Goal: Use online tool/utility

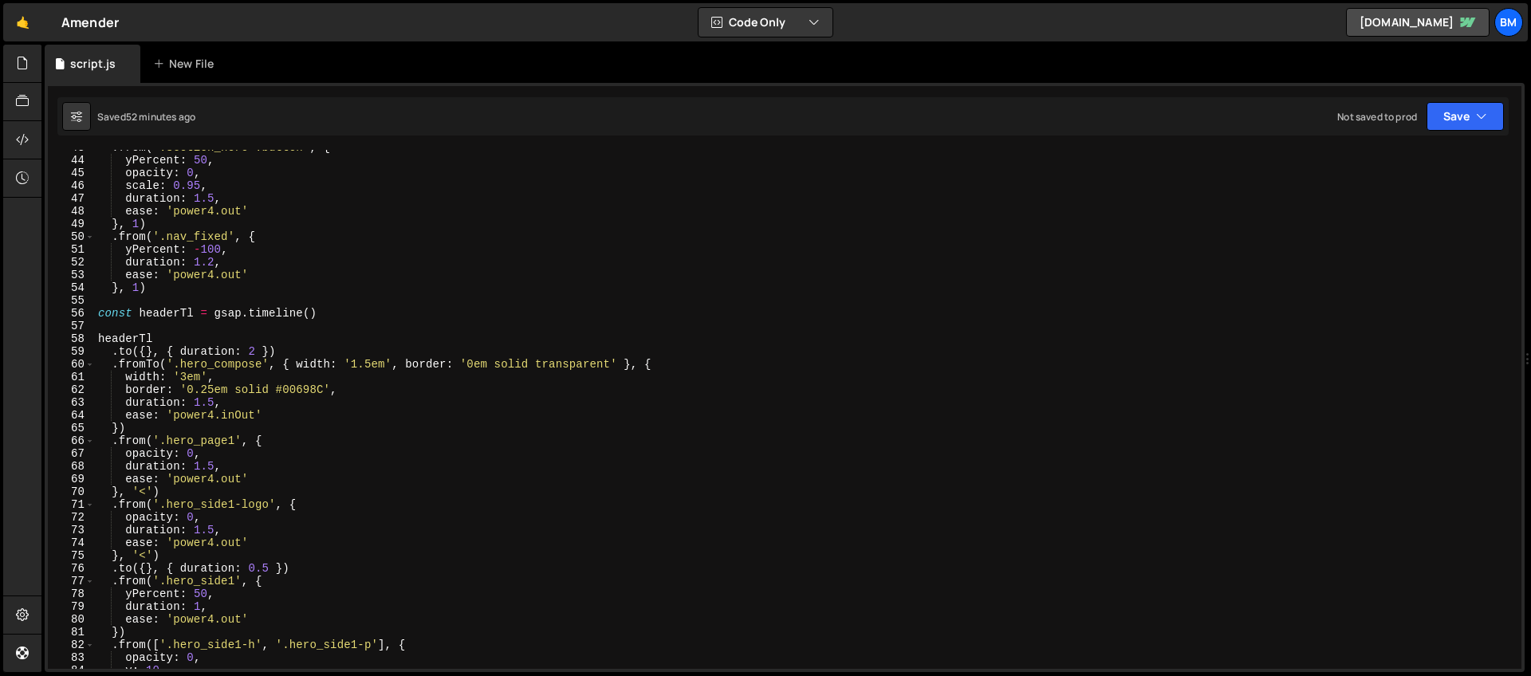
scroll to position [545, 0]
click at [166, 338] on div ". from ( '.section_hero .button' , { yPercent : 50 , opacity : 0 , scale : 0.95…" at bounding box center [805, 413] width 1420 height 545
type textarea "headerTl"
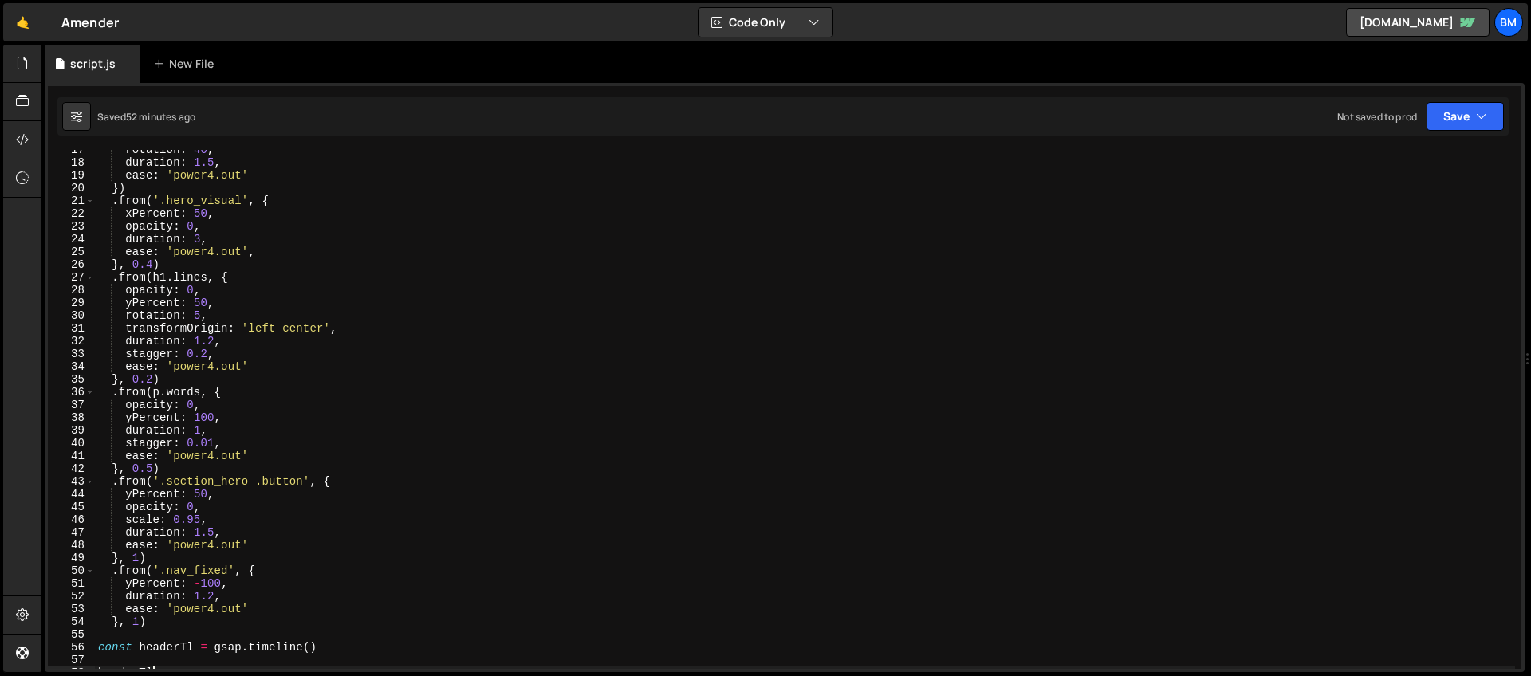
scroll to position [475, 0]
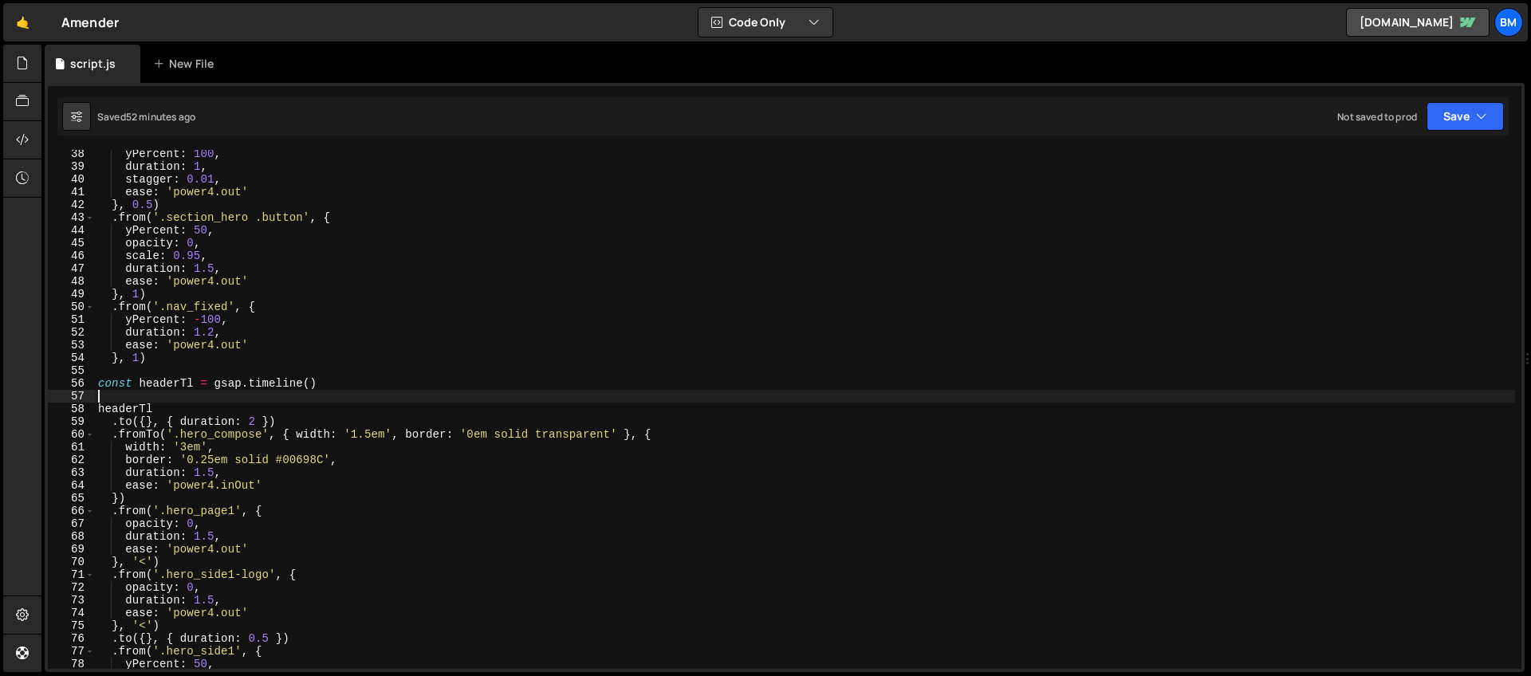
click at [111, 397] on div "yPercent : 100 , duration : 1 , stagger : 0.01 , ease : 'power4.out' } , 0.5 ) …" at bounding box center [805, 420] width 1420 height 545
type textarea "gsap.set('.hero_body-wrap', {')"
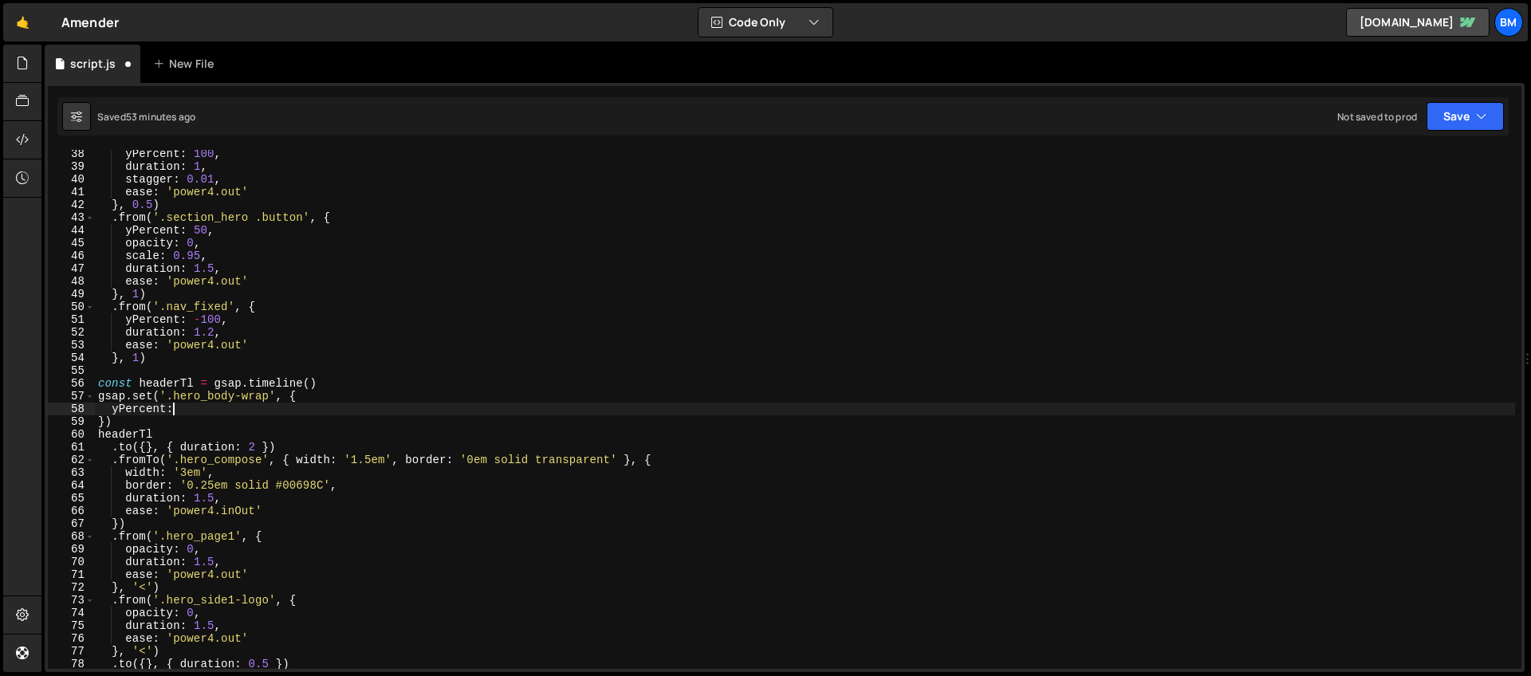
scroll to position [0, 5]
click at [223, 406] on div "yPercent : 100 , duration : 1 , stagger : 0.01 , ease : 'power4.out' } , 0.5 ) …" at bounding box center [805, 420] width 1420 height 545
click at [203, 395] on div "yPercent : 100 , duration : 1 , stagger : 0.01 , ease : 'power4.out' } , 0.5 ) …" at bounding box center [805, 420] width 1420 height 545
click at [338, 397] on div "yPercent : 100 , duration : 1 , stagger : 0.01 , ease : 'power4.out' } , 0.5 ) …" at bounding box center [805, 420] width 1420 height 545
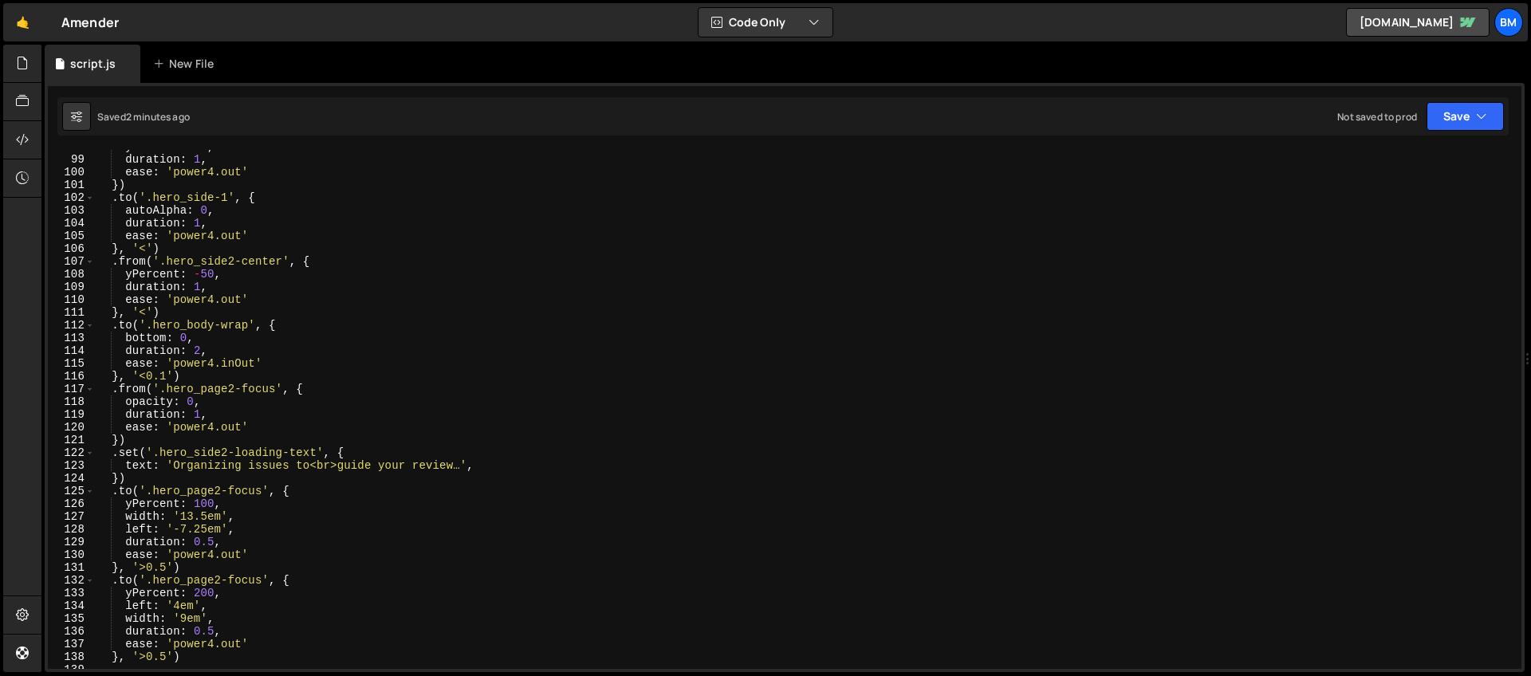
scroll to position [1444, 0]
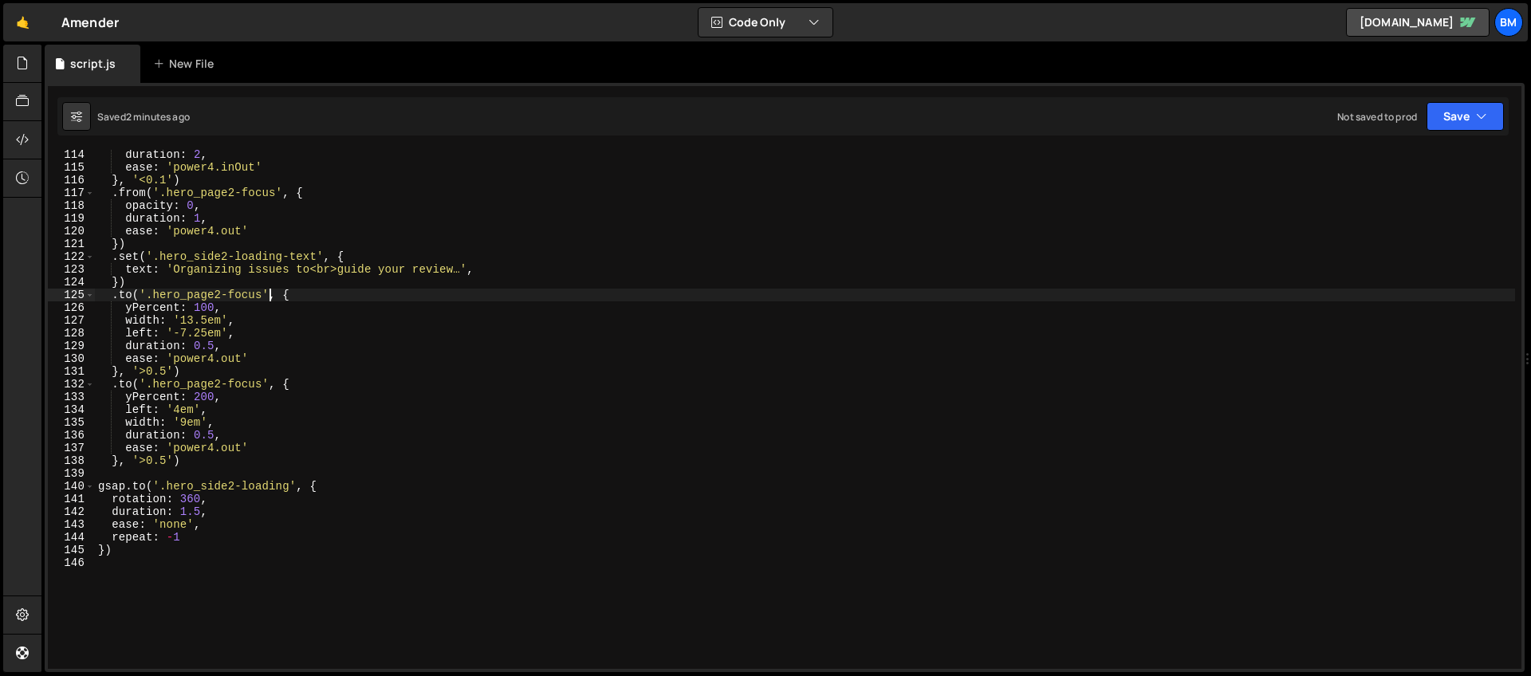
click at [270, 295] on div "duration : 2 , ease : 'power4.inOut' } , '<0.1' ) . from ( '.hero_page2-focus' …" at bounding box center [805, 420] width 1420 height 545
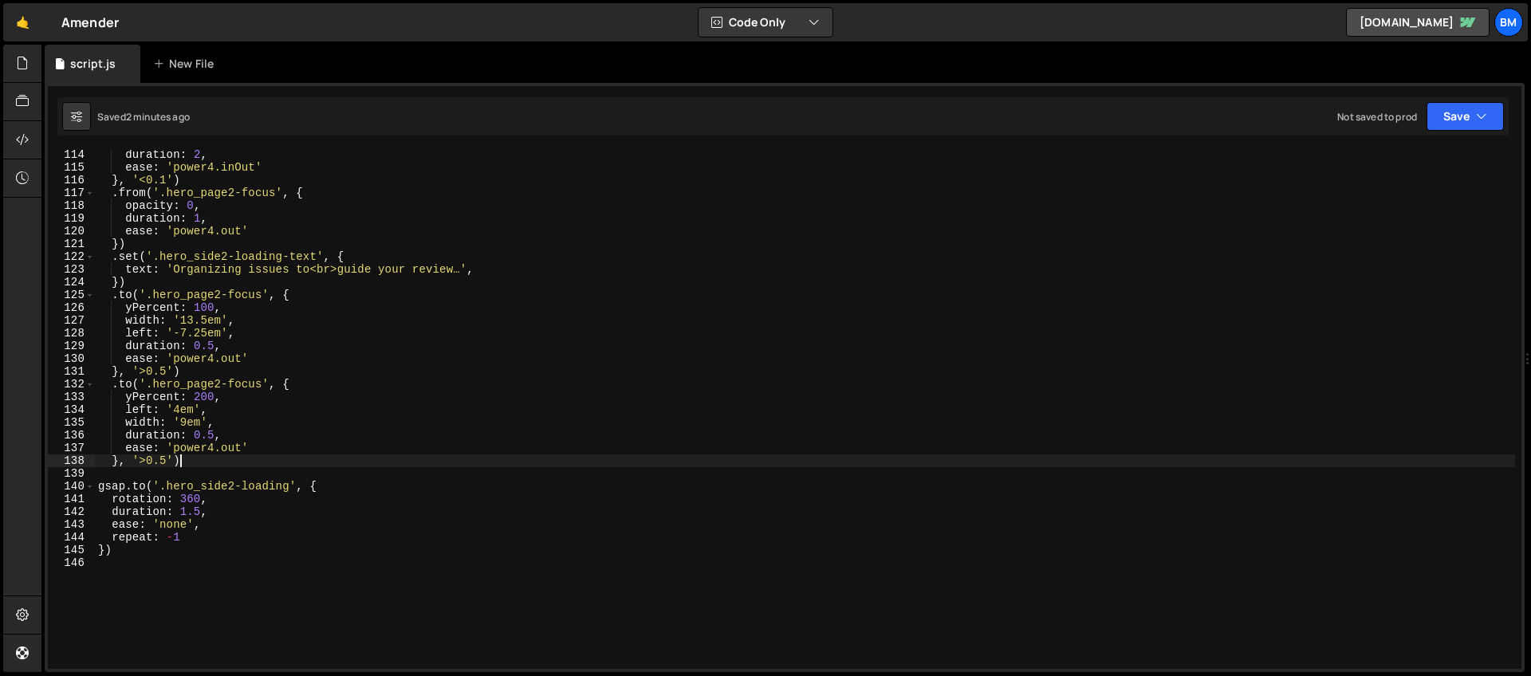
click at [195, 461] on div "duration : 2 , ease : 'power4.inOut' } , '<0.1' ) . from ( '.hero_page2-focus' …" at bounding box center [805, 420] width 1420 height 545
type textarea "}, '>0.5')"
click at [195, 464] on div "duration : 2 , ease : 'power4.inOut' } , '<0.1' ) . from ( '.hero_page2-focus' …" at bounding box center [805, 420] width 1420 height 545
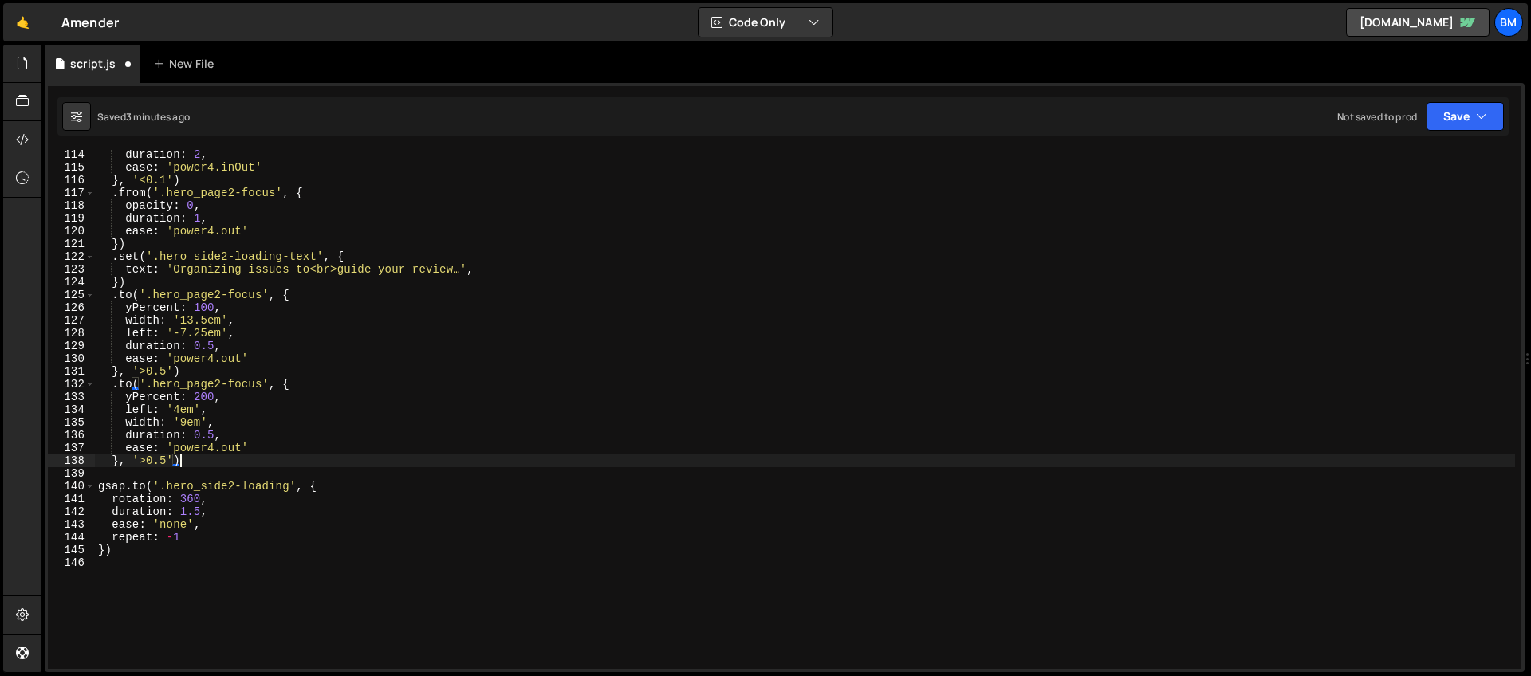
click at [172, 471] on div "duration : 2 , ease : 'power4.inOut' } , '<0.1' ) . from ( '.hero_page2-focus' …" at bounding box center [805, 420] width 1420 height 545
click at [223, 460] on div "duration : 2 , ease : 'power4.inOut' } , '<0.1' ) . from ( '.hero_page2-focus' …" at bounding box center [805, 420] width 1420 height 545
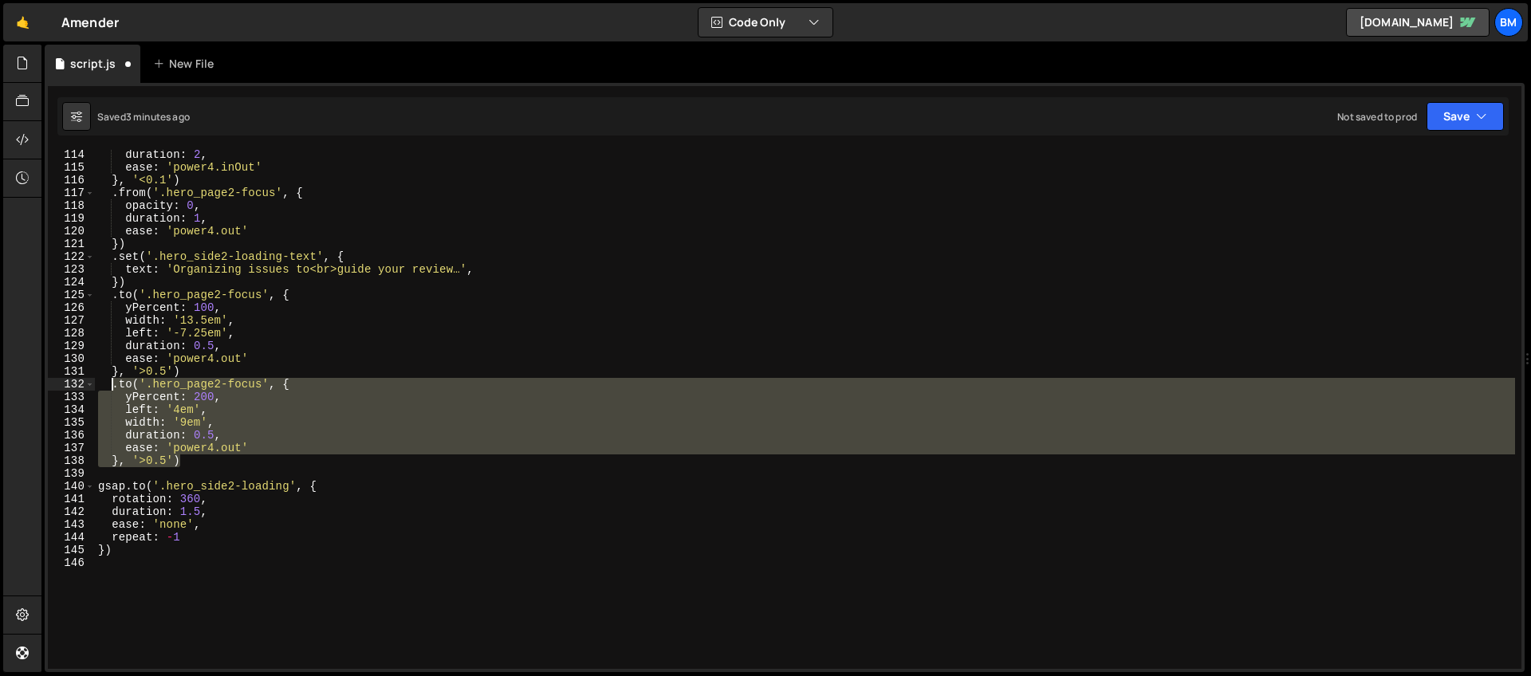
drag, startPoint x: 200, startPoint y: 461, endPoint x: 111, endPoint y: 380, distance: 120.8
click at [111, 380] on div "duration : 2 , ease : 'power4.inOut' } , '<0.1' ) . from ( '.hero_page2-focus' …" at bounding box center [805, 420] width 1420 height 545
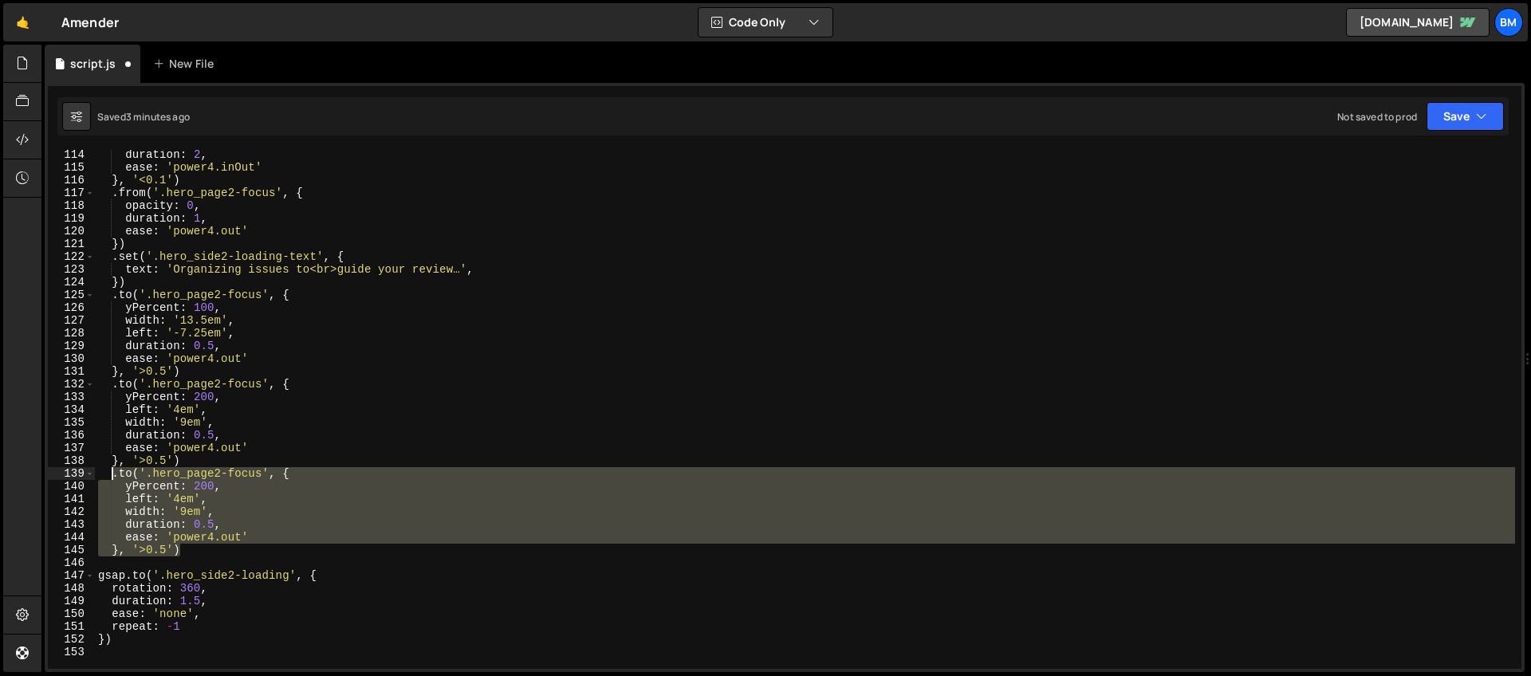
click at [201, 490] on div "duration : 2 , ease : 'power4.inOut' } , '<0.1' ) . from ( '.hero_page2-focus' …" at bounding box center [805, 409] width 1420 height 519
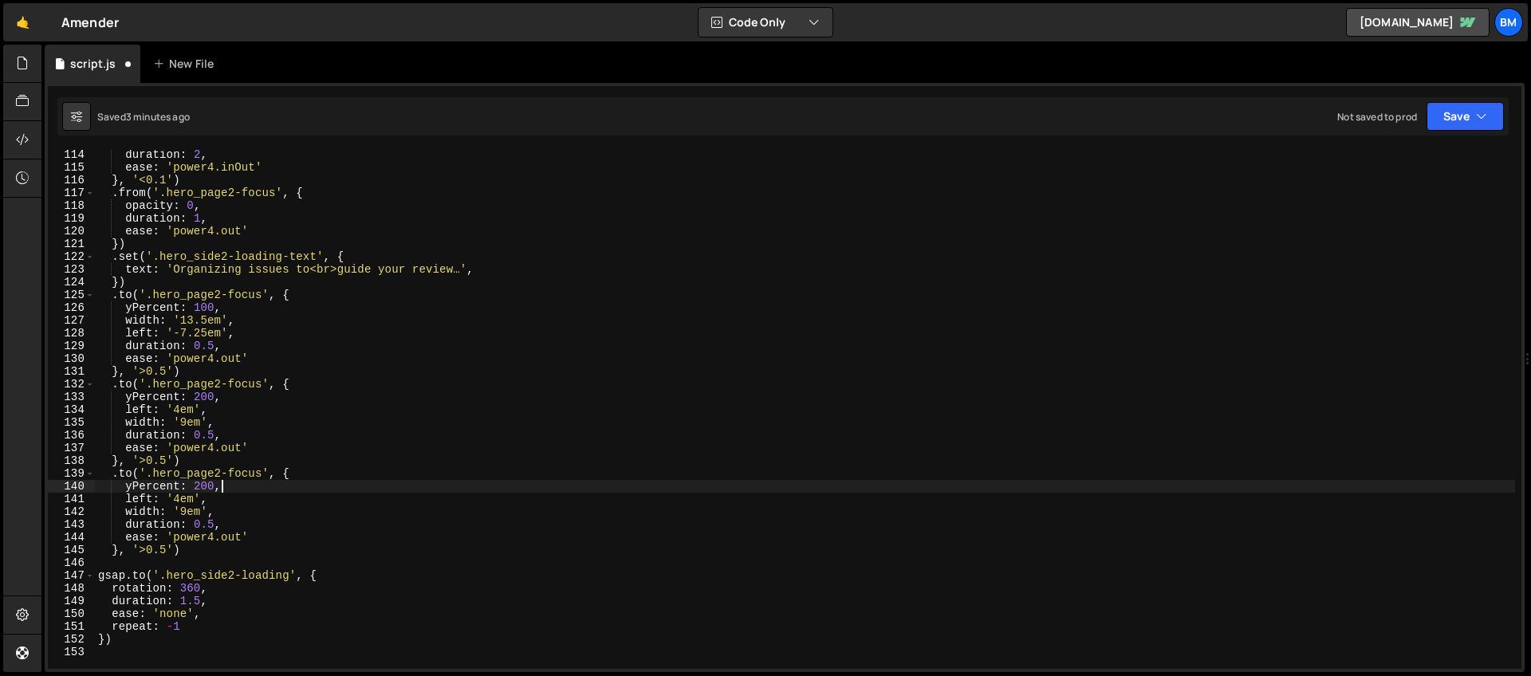
click at [237, 487] on div "duration : 2 , ease : 'power4.inOut' } , '<0.1' ) . from ( '.hero_page2-focus' …" at bounding box center [805, 420] width 1420 height 545
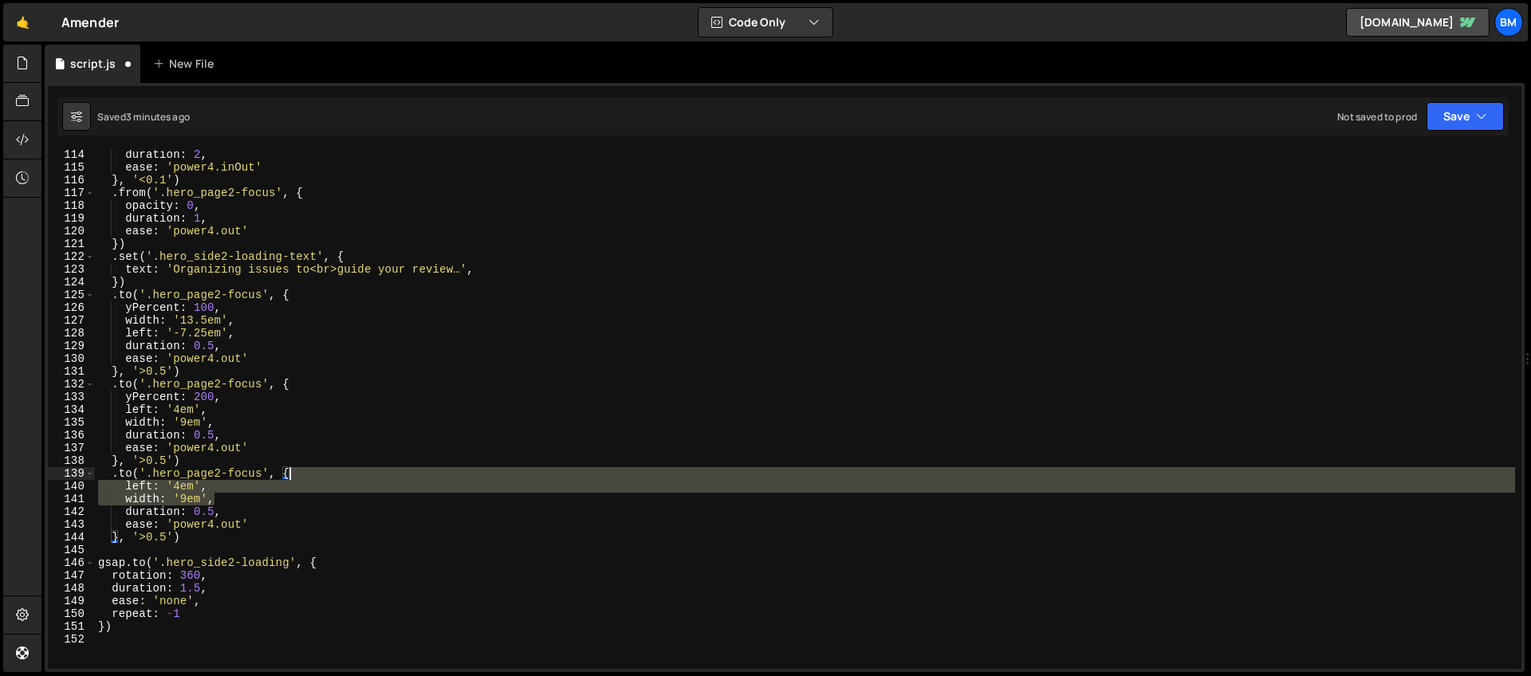
drag, startPoint x: 240, startPoint y: 499, endPoint x: 319, endPoint y: 479, distance: 81.6
click at [319, 479] on div "duration : 2 , ease : 'power4.inOut' } , '<0.1' ) . from ( '.hero_page2-focus' …" at bounding box center [805, 420] width 1420 height 545
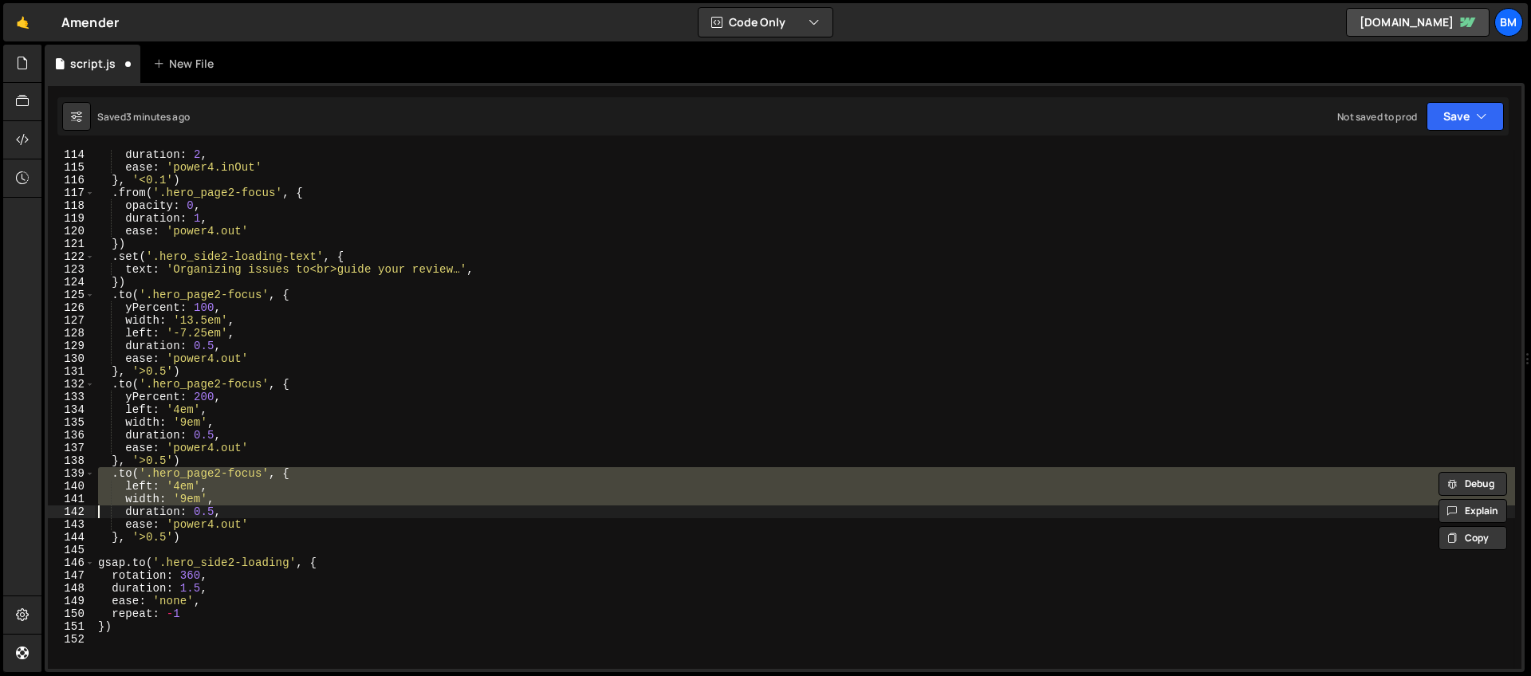
click at [258, 490] on div "duration : 2 , ease : 'power4.inOut' } , '<0.1' ) . from ( '.hero_page2-focus' …" at bounding box center [805, 409] width 1420 height 519
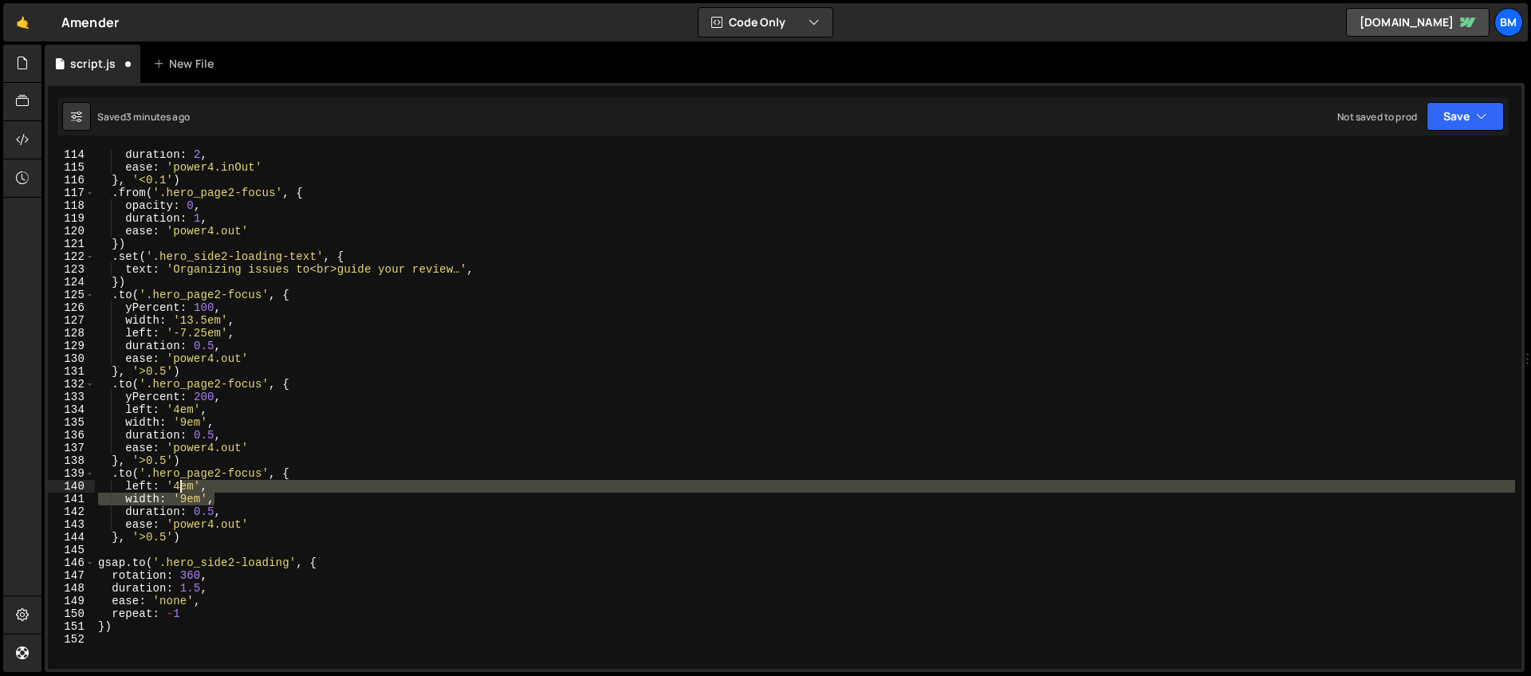
drag, startPoint x: 240, startPoint y: 498, endPoint x: 183, endPoint y: 486, distance: 57.9
click at [183, 486] on div "duration : 2 , ease : 'power4.inOut' } , '<0.1' ) . from ( '.hero_page2-focus' …" at bounding box center [805, 420] width 1420 height 545
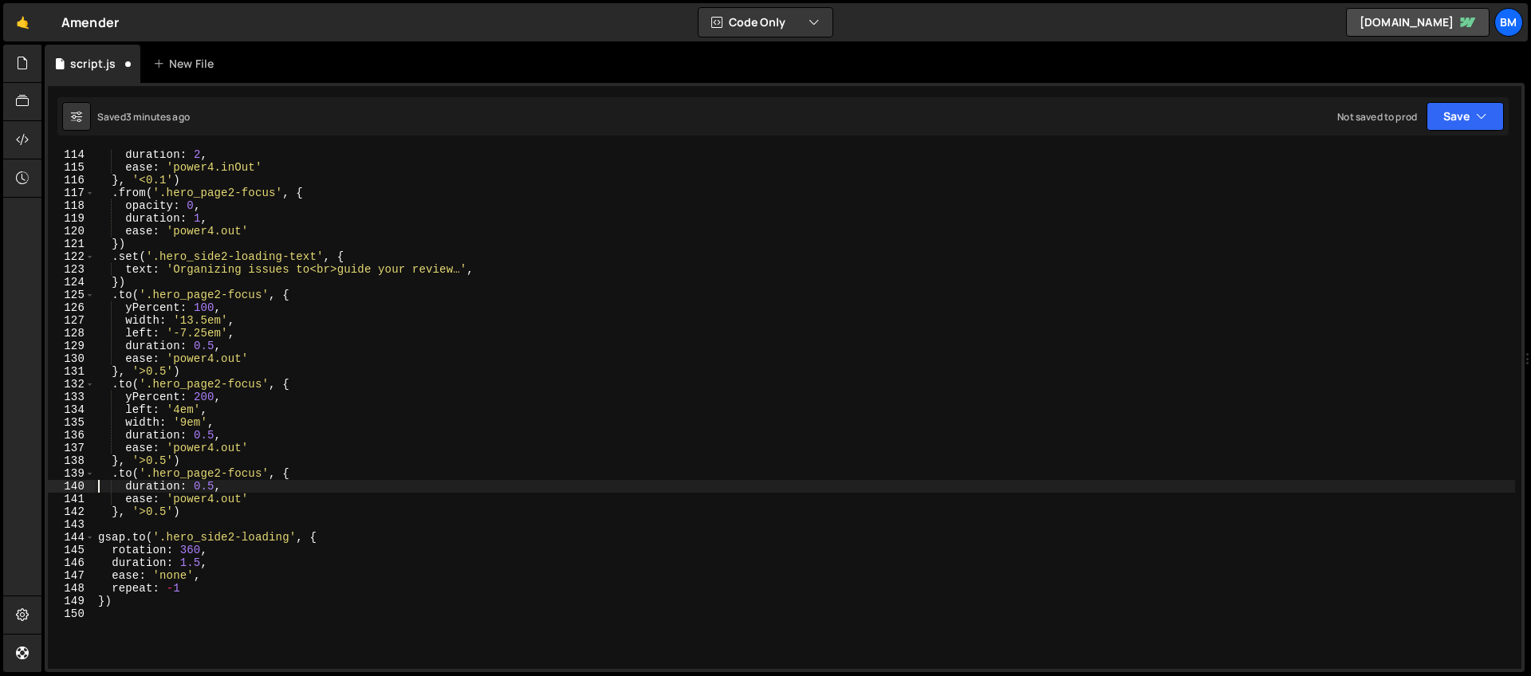
type textarea "duration: 0.5,"
click at [186, 491] on div "duration : 2 , ease : 'power4.inOut' } , '<0.1' ) . from ( '.hero_page2-focus' …" at bounding box center [805, 420] width 1420 height 545
click at [259, 491] on div "duration : 2 , ease : 'power4.inOut' } , '<0.1' ) . from ( '.hero_page2-focus' …" at bounding box center [805, 420] width 1420 height 545
click at [275, 483] on div "duration : 2 , ease : 'power4.inOut' } , '<0.1' ) . from ( '.hero_page2-focus' …" at bounding box center [805, 420] width 1420 height 545
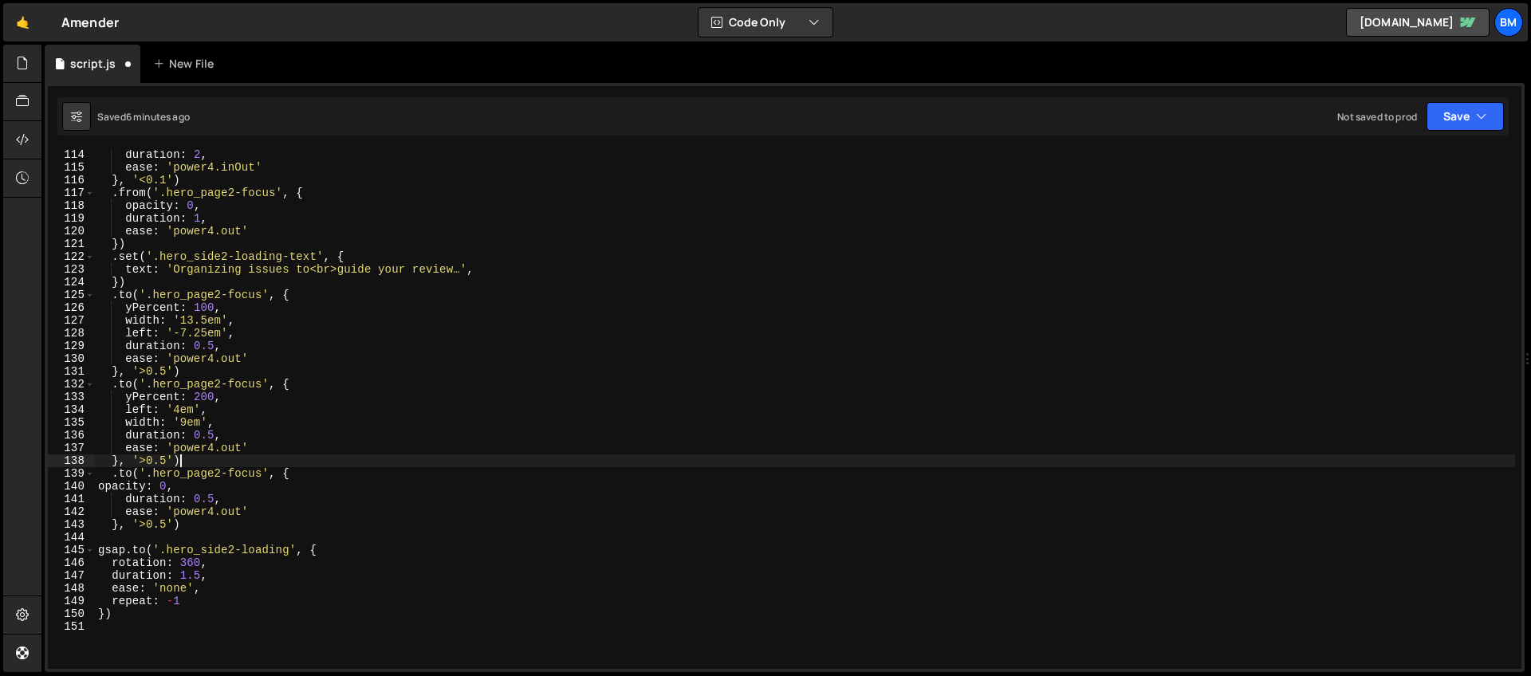
click at [336, 463] on div "duration : 2 , ease : 'power4.inOut' } , '<0.1' ) . from ( '.hero_page2-focus' …" at bounding box center [805, 420] width 1420 height 545
click at [233, 470] on div "duration : 2 , ease : 'power4.inOut' } , '<0.1' ) . from ( '.hero_page2-focus' …" at bounding box center [805, 420] width 1420 height 545
click at [330, 471] on div "duration : 2 , ease : 'power4.inOut' } , '<0.1' ) . from ( '.hero_page2-focus' …" at bounding box center [805, 420] width 1420 height 545
click at [271, 489] on div "duration : 2 , ease : 'power4.inOut' } , '<0.1' ) . from ( '.hero_page2-focus' …" at bounding box center [805, 420] width 1420 height 545
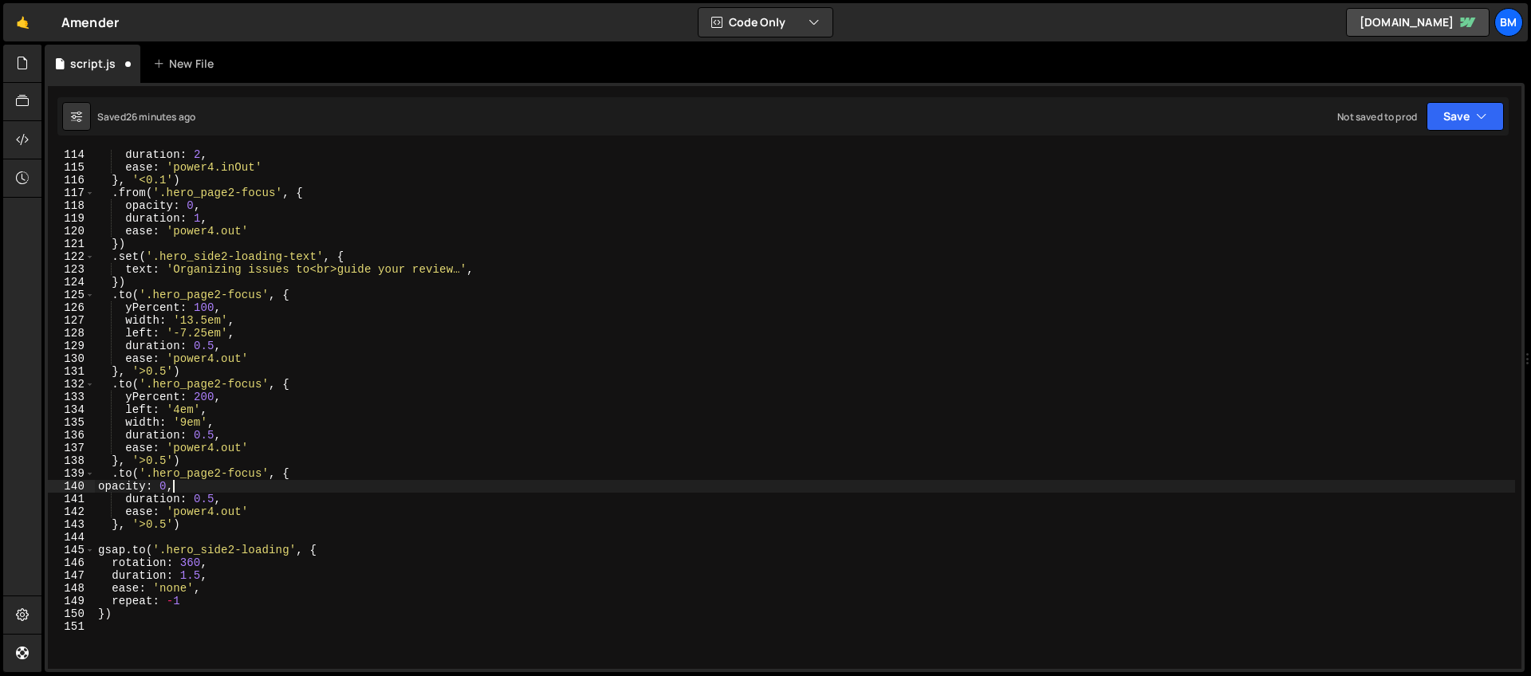
scroll to position [1444, 0]
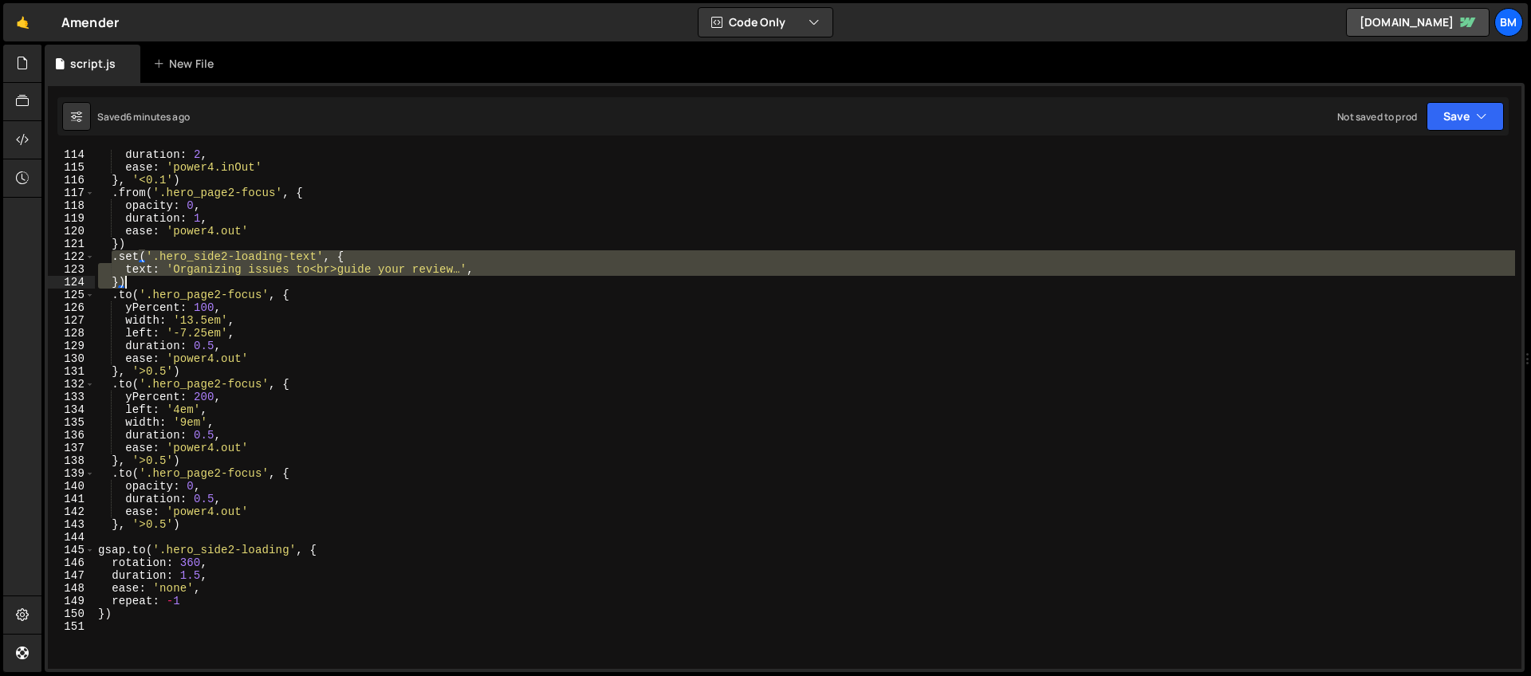
drag, startPoint x: 109, startPoint y: 255, endPoint x: 130, endPoint y: 278, distance: 30.5
click at [130, 278] on div "duration : 2 , ease : 'power4.inOut' } , '<0.1' ) . from ( '.hero_page2-focus' …" at bounding box center [805, 420] width 1420 height 545
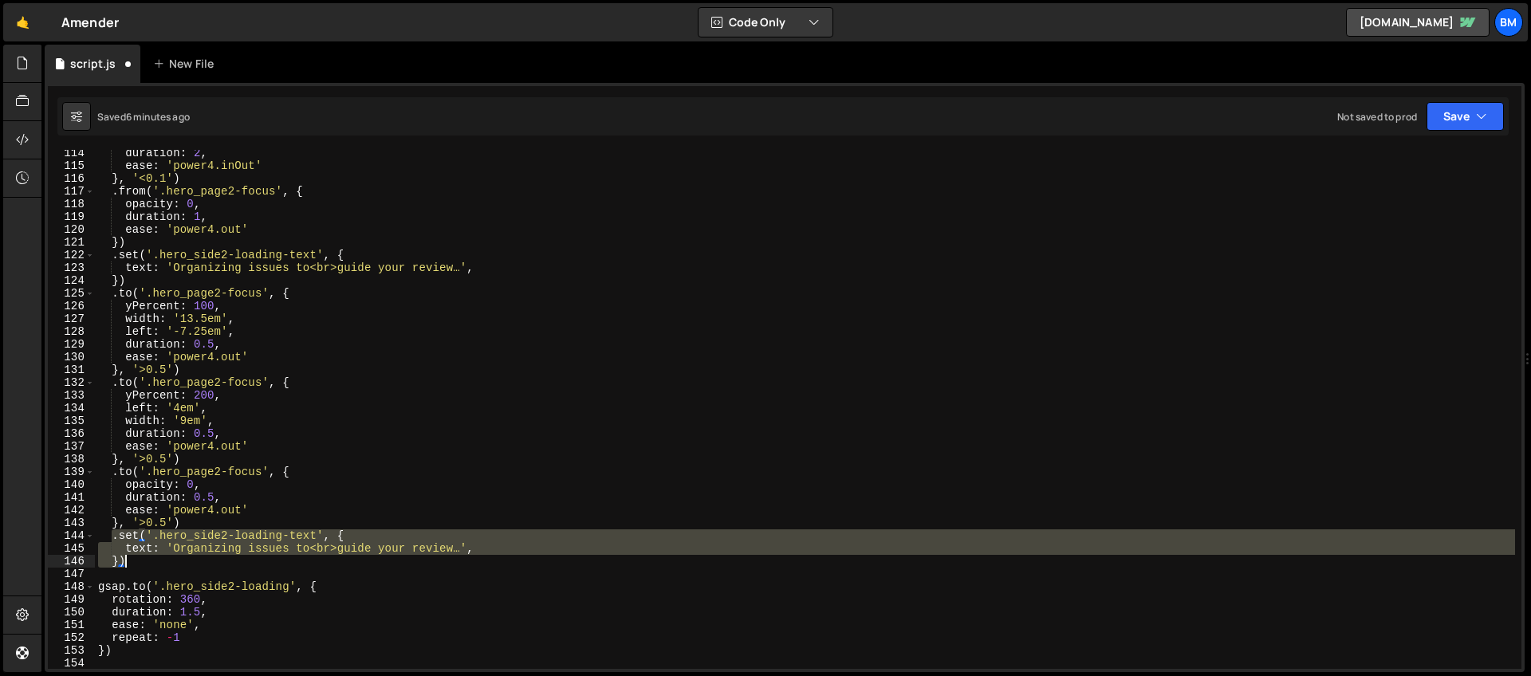
scroll to position [1511, 0]
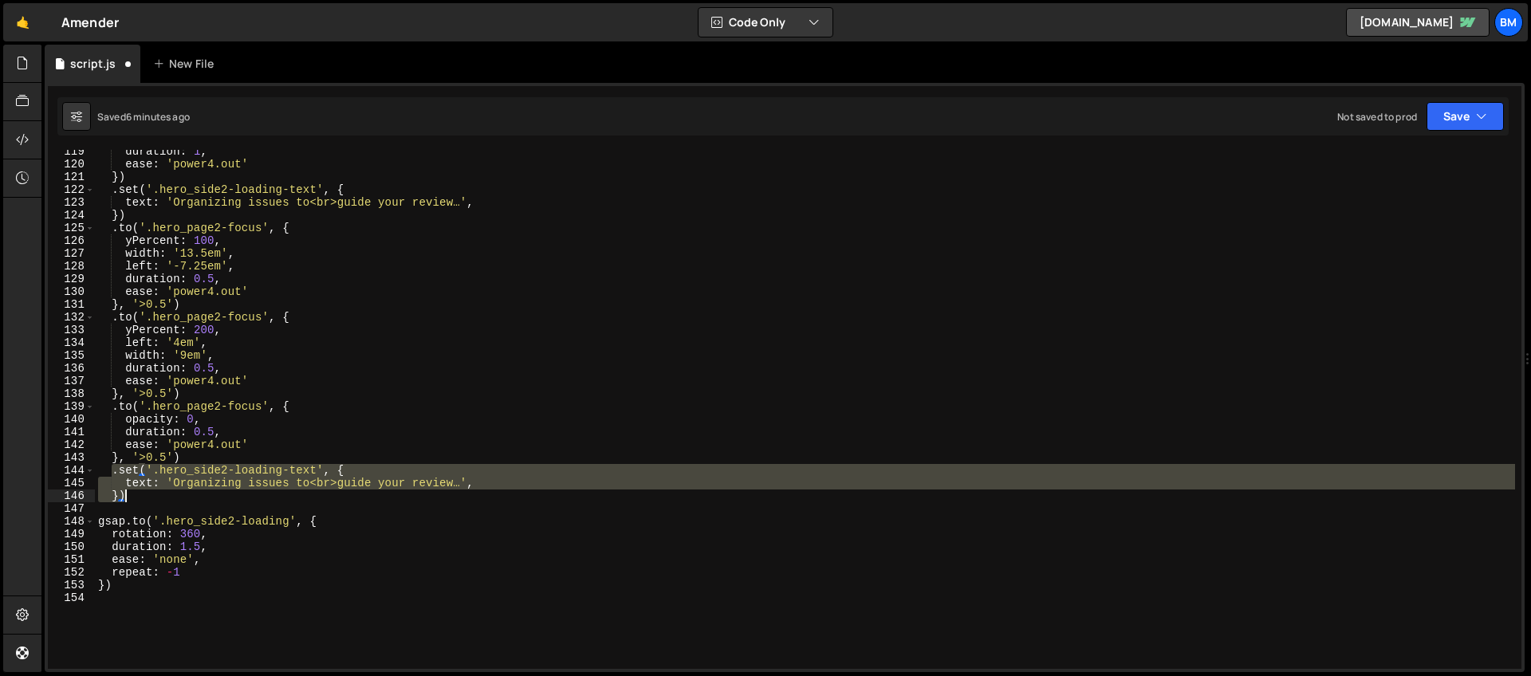
click at [136, 491] on div "duration : 1 , ease : 'power4.out' }) . set ( '.hero_side2-loading-text' , { te…" at bounding box center [805, 409] width 1420 height 519
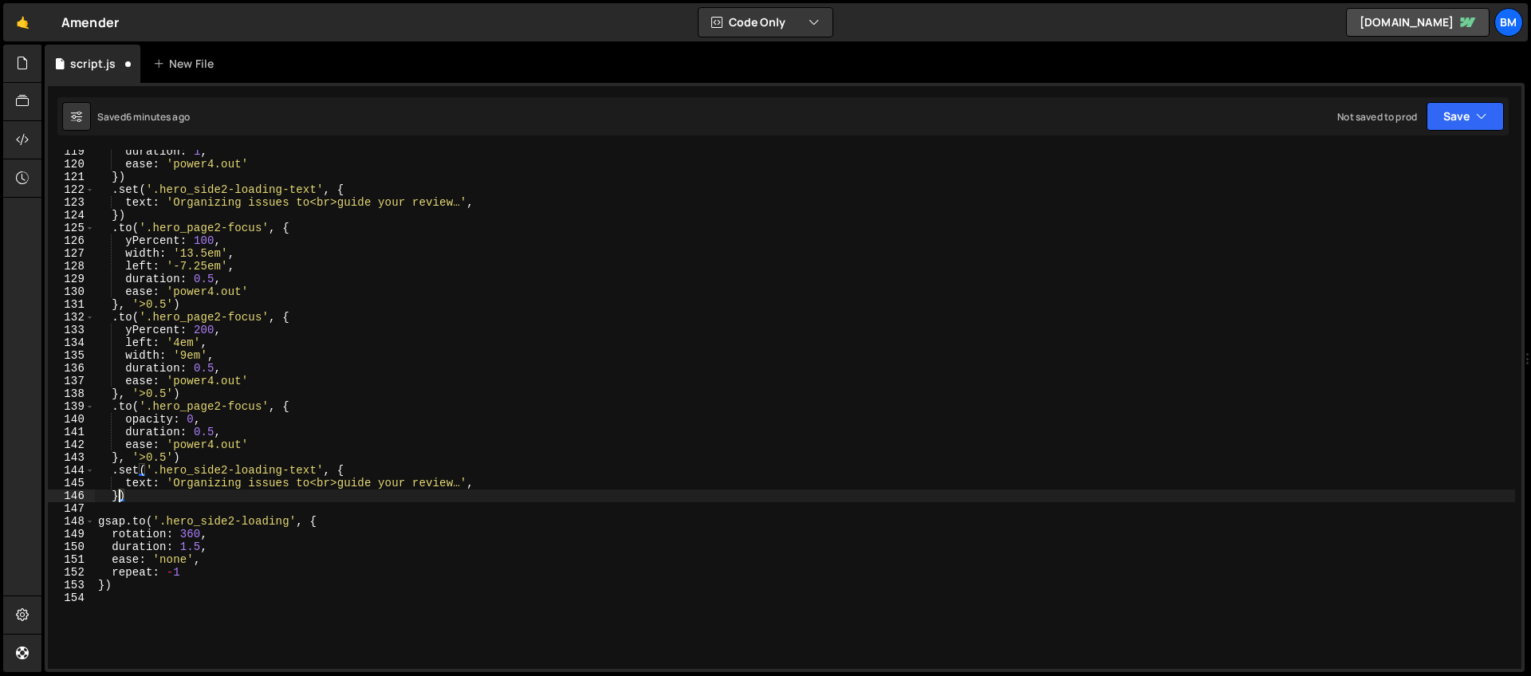
click at [118, 491] on div "duration : 1 , ease : 'power4.out' }) . set ( '.hero_side2-loading-text' , { te…" at bounding box center [805, 417] width 1420 height 545
drag, startPoint x: 174, startPoint y: 484, endPoint x: 462, endPoint y: 483, distance: 287.9
click at [462, 483] on div "duration : 1 , ease : 'power4.out' }) . set ( '.hero_side2-loading-text' , { te…" at bounding box center [805, 417] width 1420 height 545
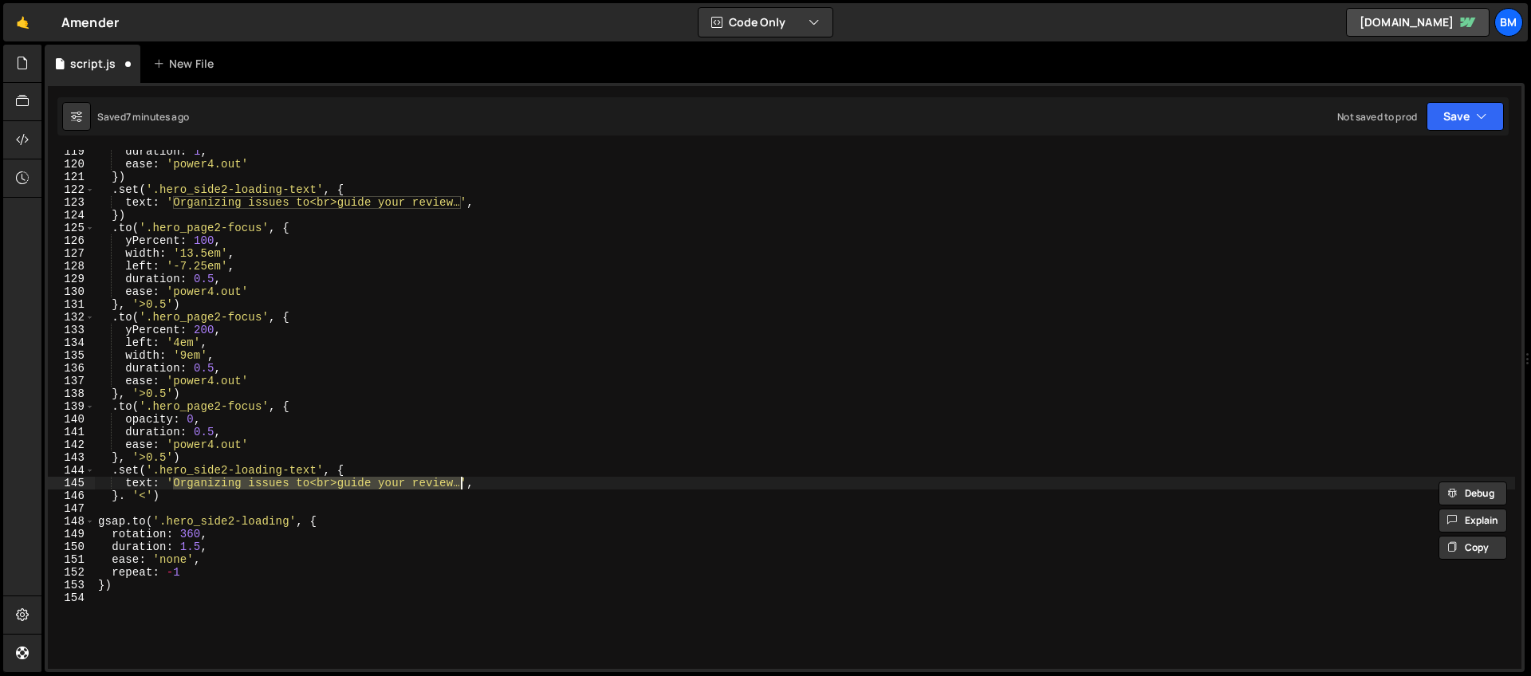
paste textarea "Building your audit trail"
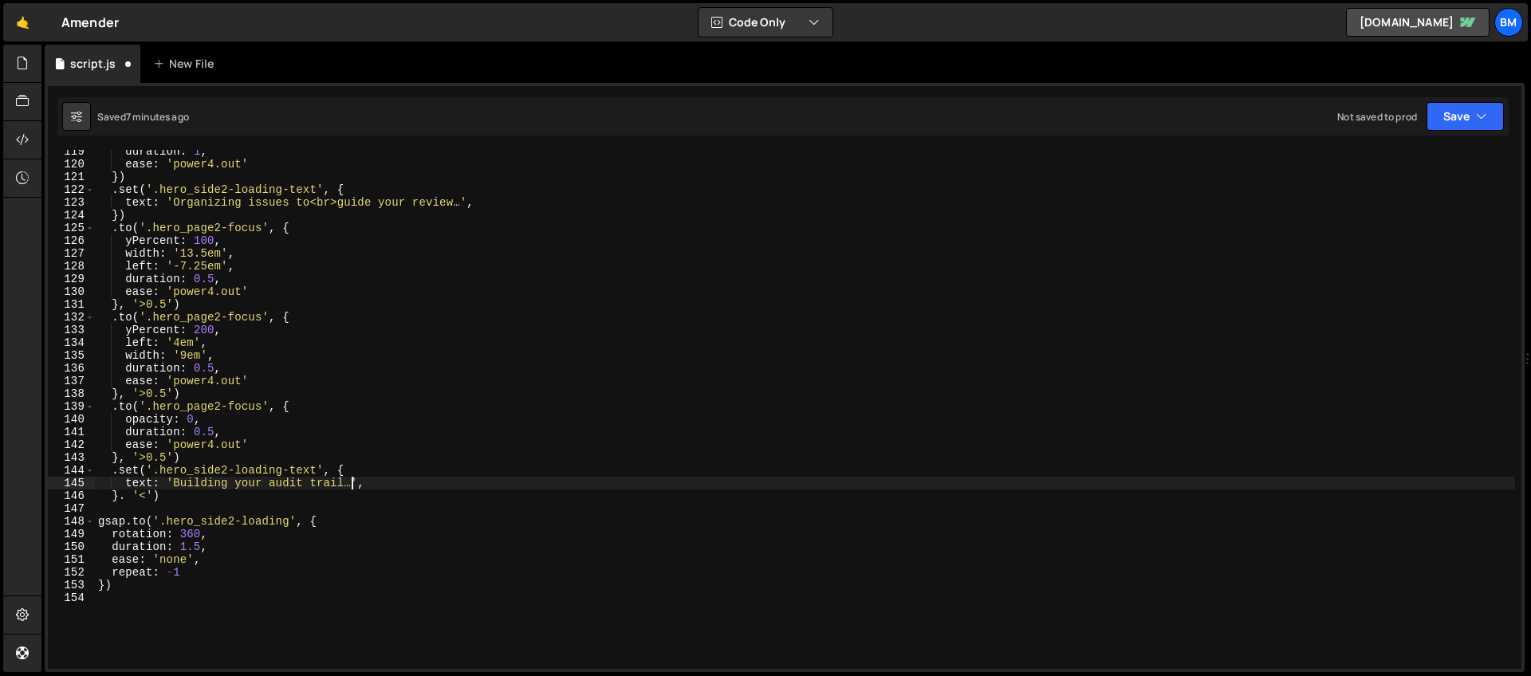
click at [171, 490] on div "duration : 1 , ease : 'power4.out' }) . set ( '.hero_side2-loading-text' , { te…" at bounding box center [805, 417] width 1420 height 545
type textarea "}. '<')"
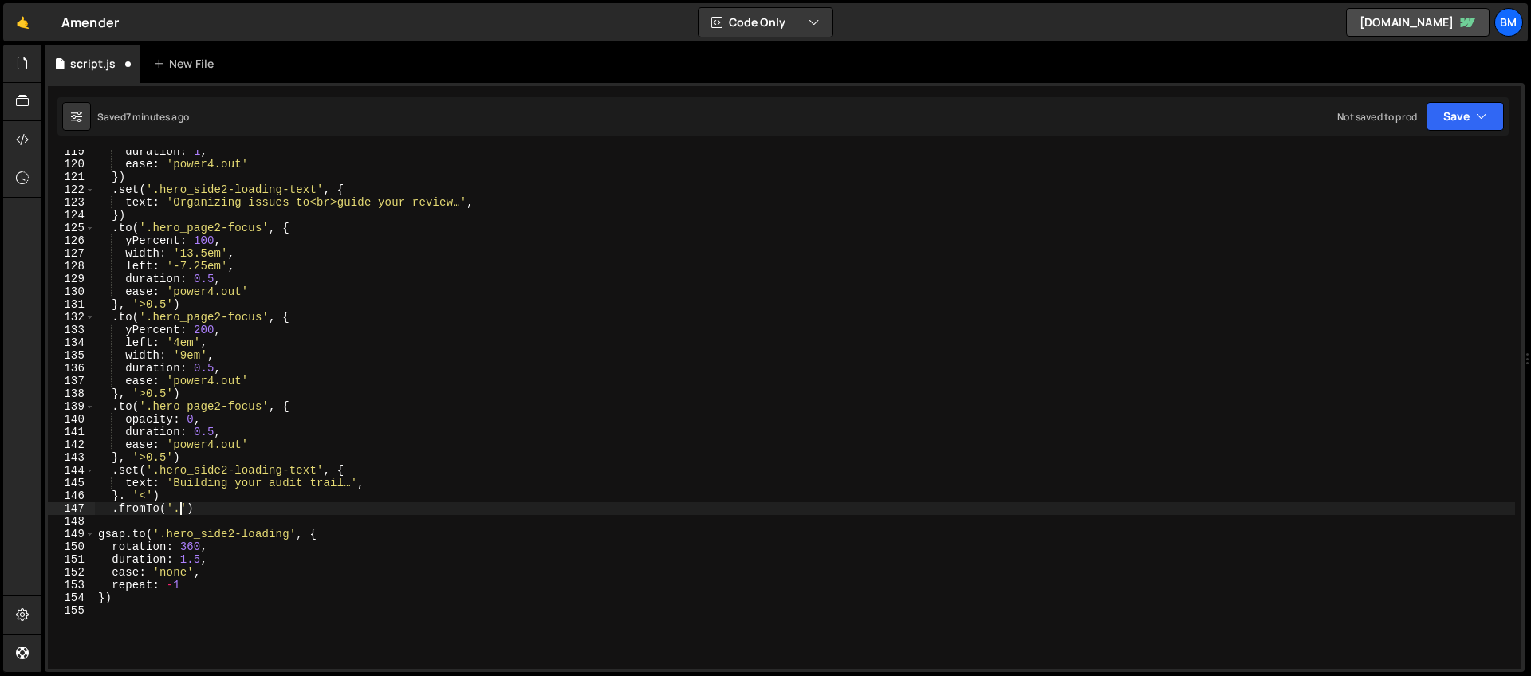
scroll to position [0, 5]
paste textarea "hero_side-imgs"
click at [139, 506] on div "duration : 1 , ease : 'power4.out' }) . set ( '.hero_side2-loading-text' , { te…" at bounding box center [805, 417] width 1420 height 545
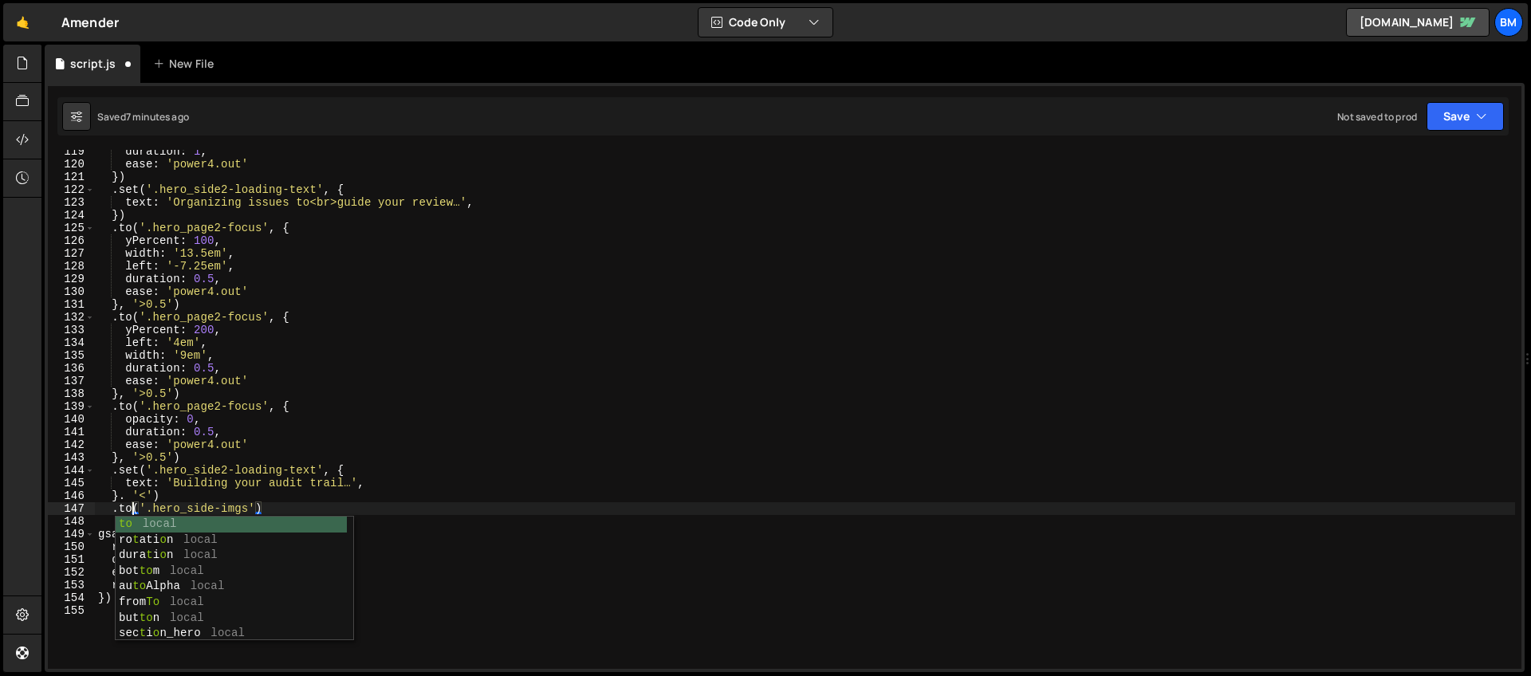
click at [256, 503] on div "duration : 1 , ease : 'power4.out' }) . set ( '.hero_side2-loading-text' , { te…" at bounding box center [805, 417] width 1420 height 545
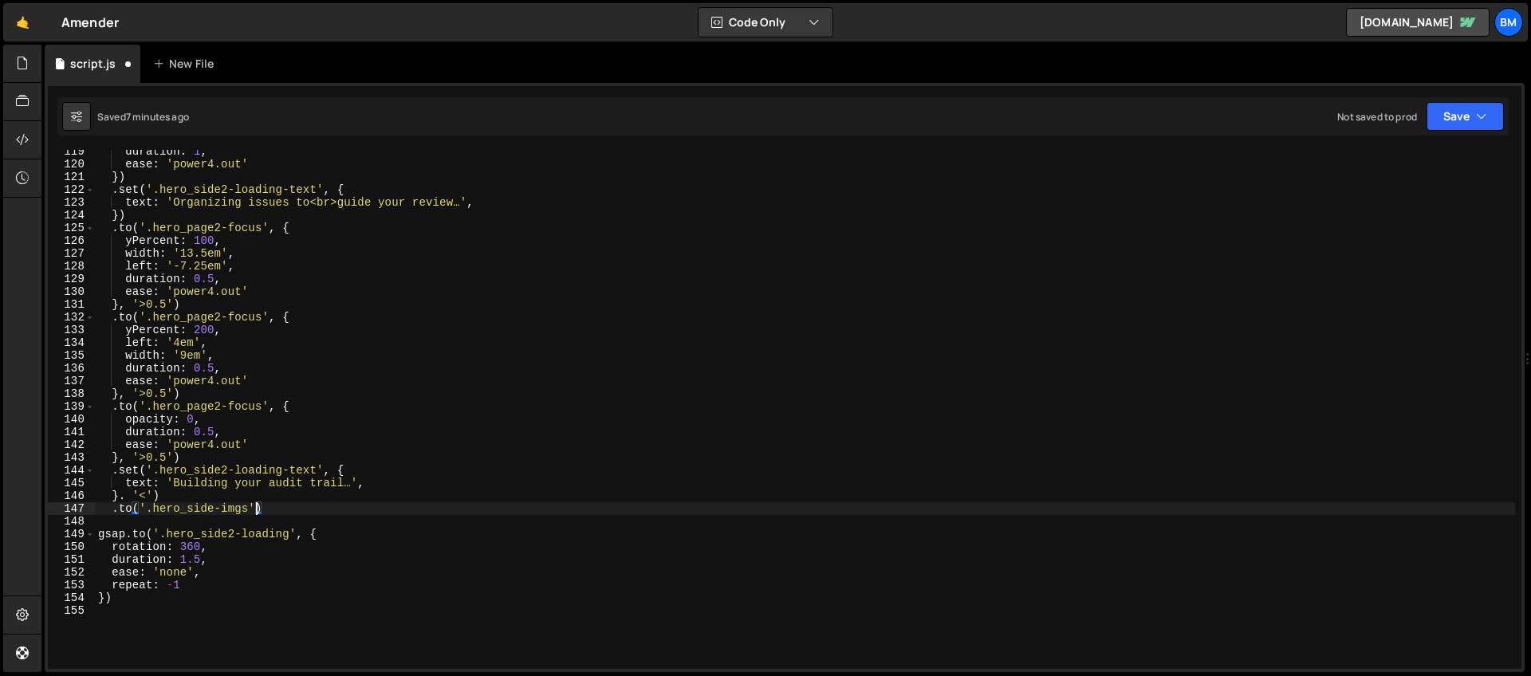
scroll to position [0, 11]
type textarea ".to('.hero_side-imgs', {)"
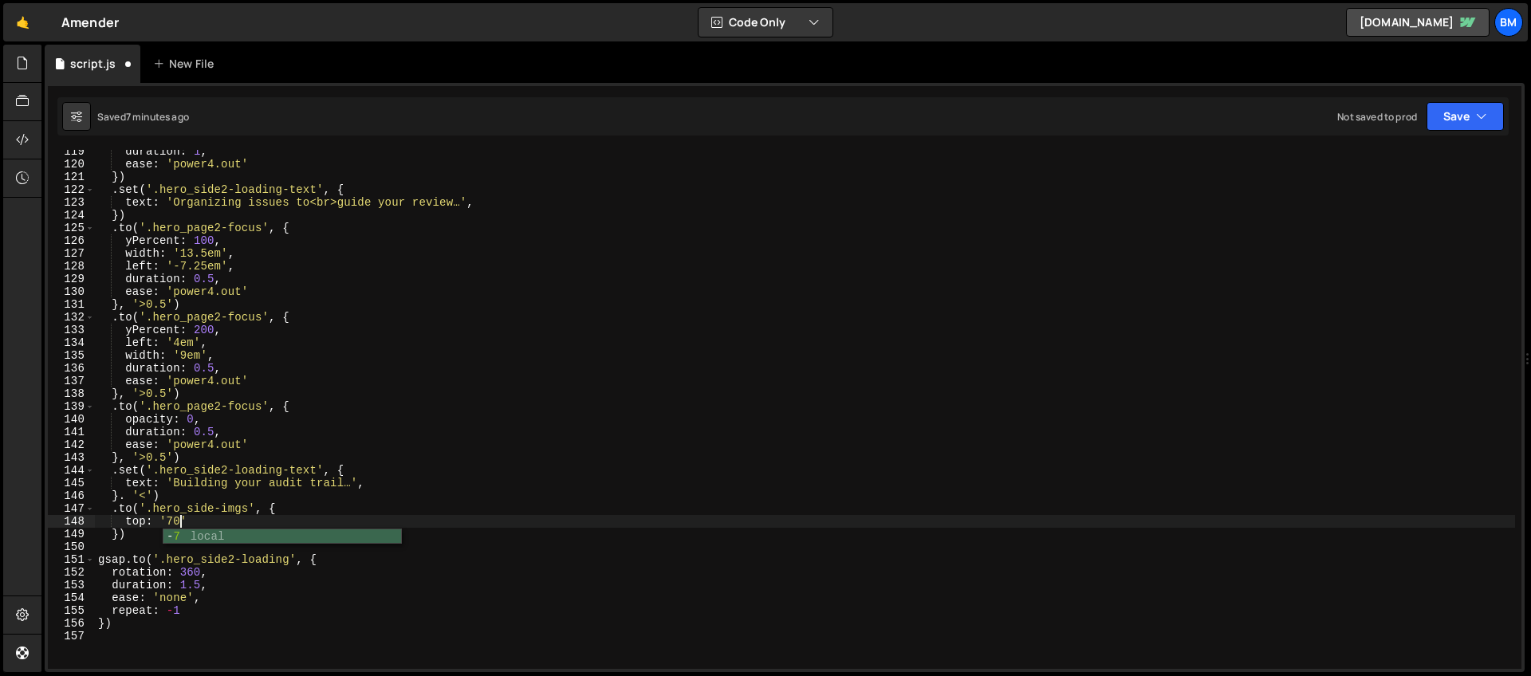
scroll to position [0, 5]
type textarea "top: '70%',"
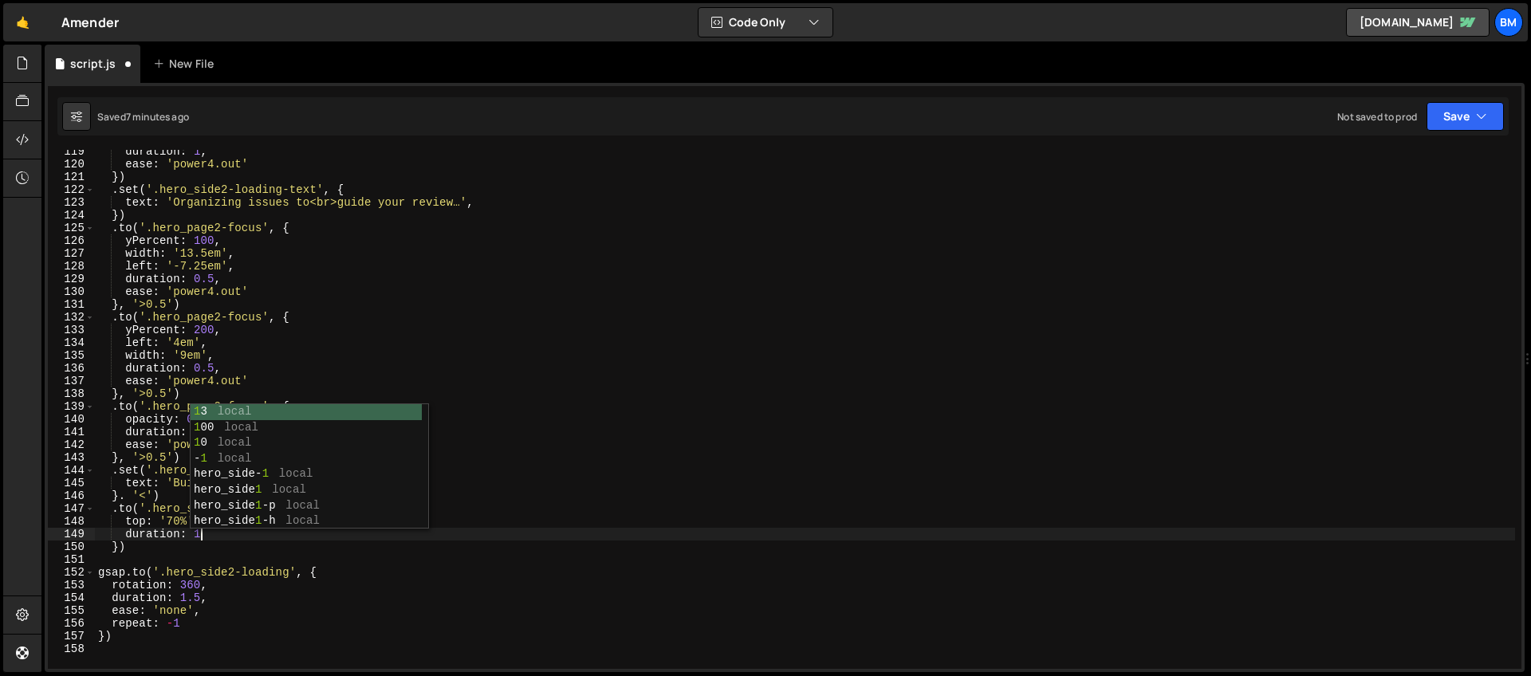
type textarea "duration: 1,"
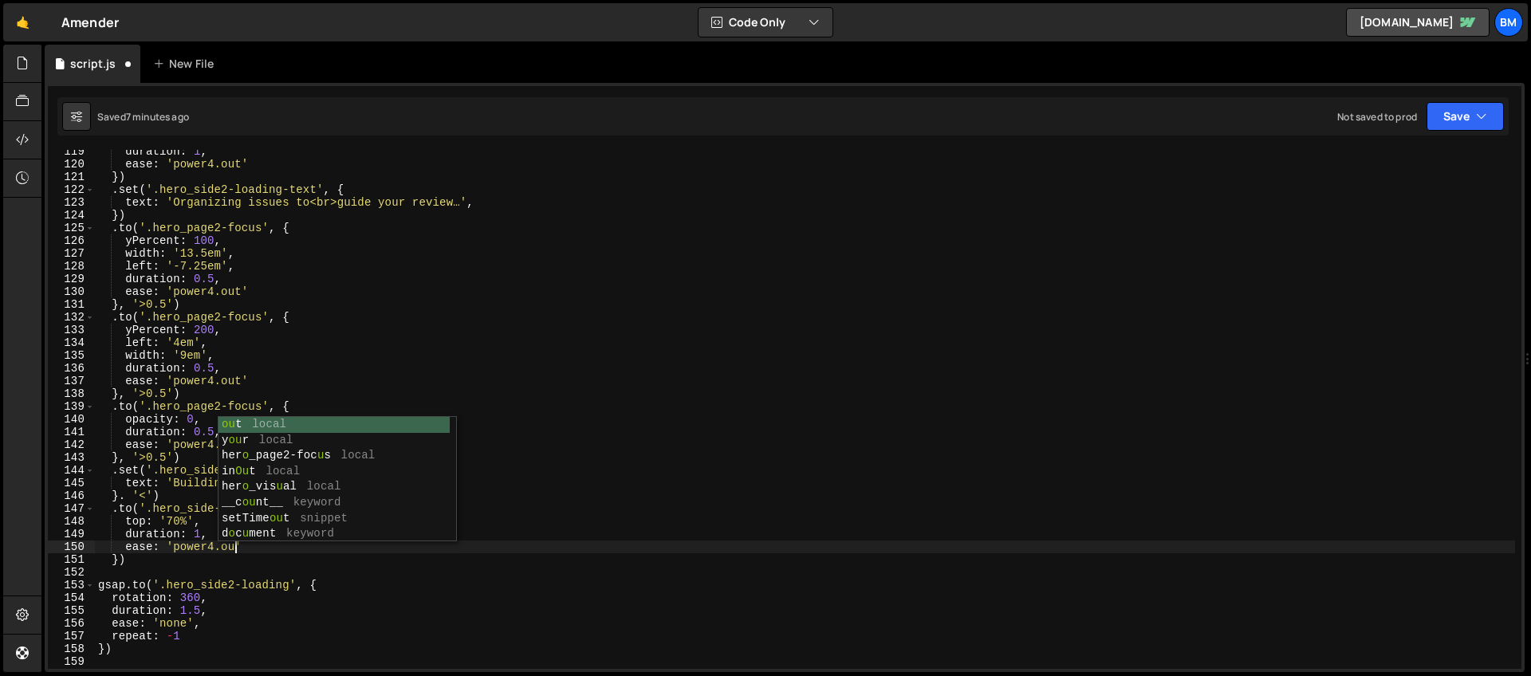
scroll to position [0, 10]
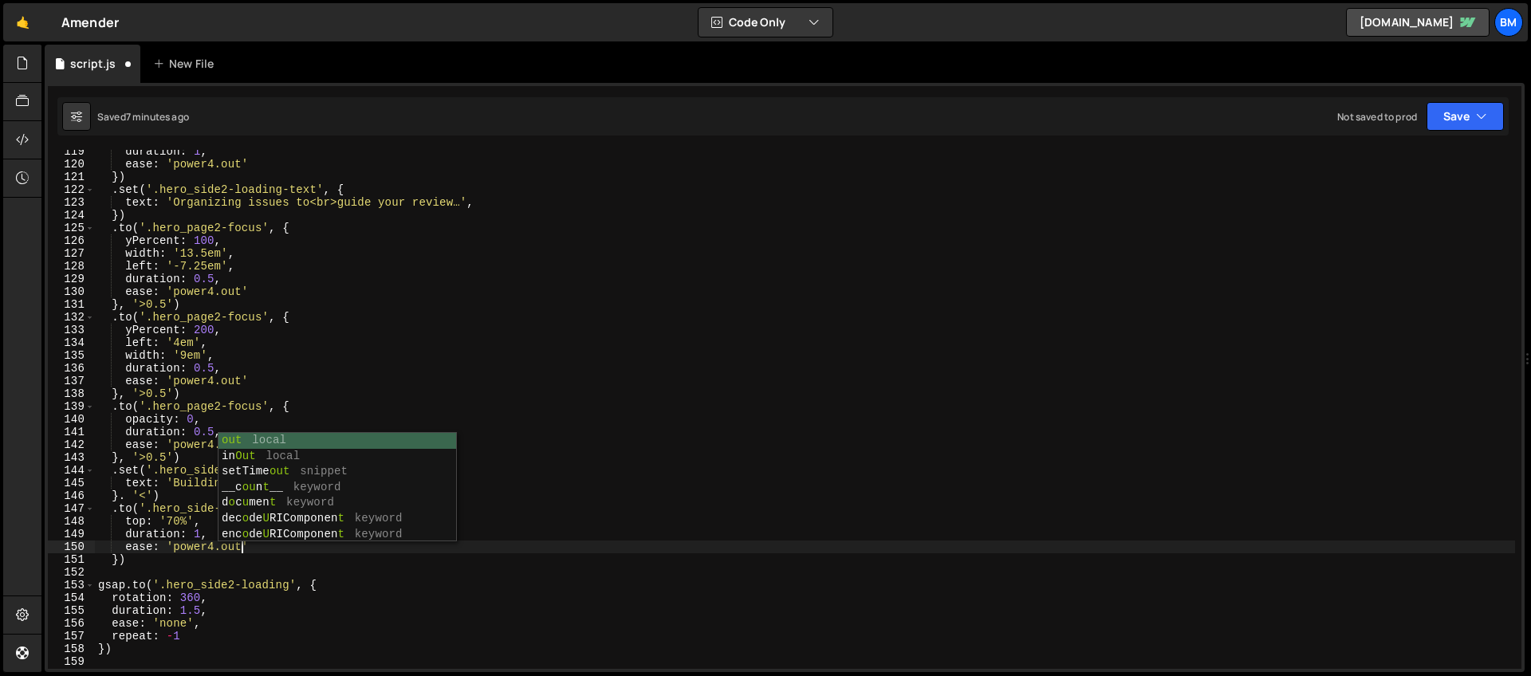
click at [116, 554] on div "duration : 1 , ease : 'power4.out' }) . set ( '.hero_side2-loading-text' , { te…" at bounding box center [805, 417] width 1420 height 545
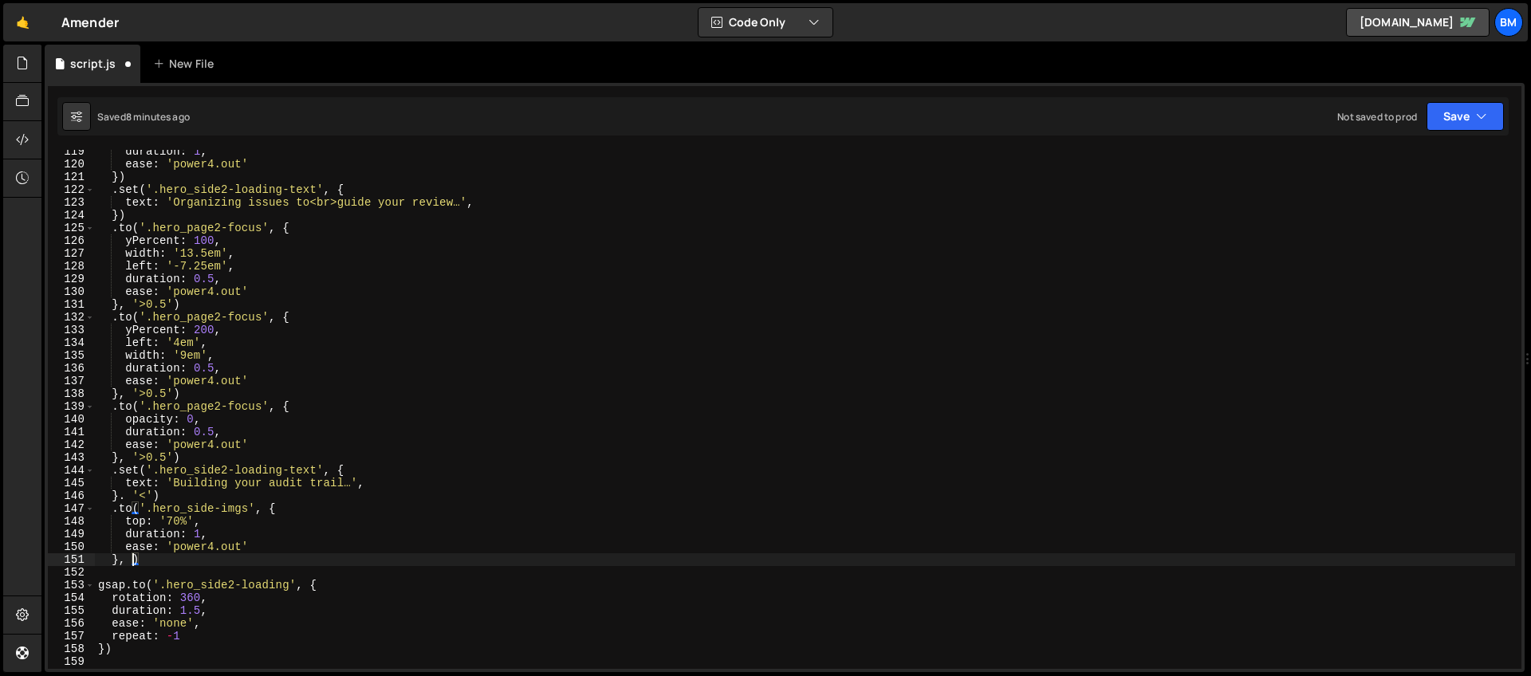
scroll to position [0, 2]
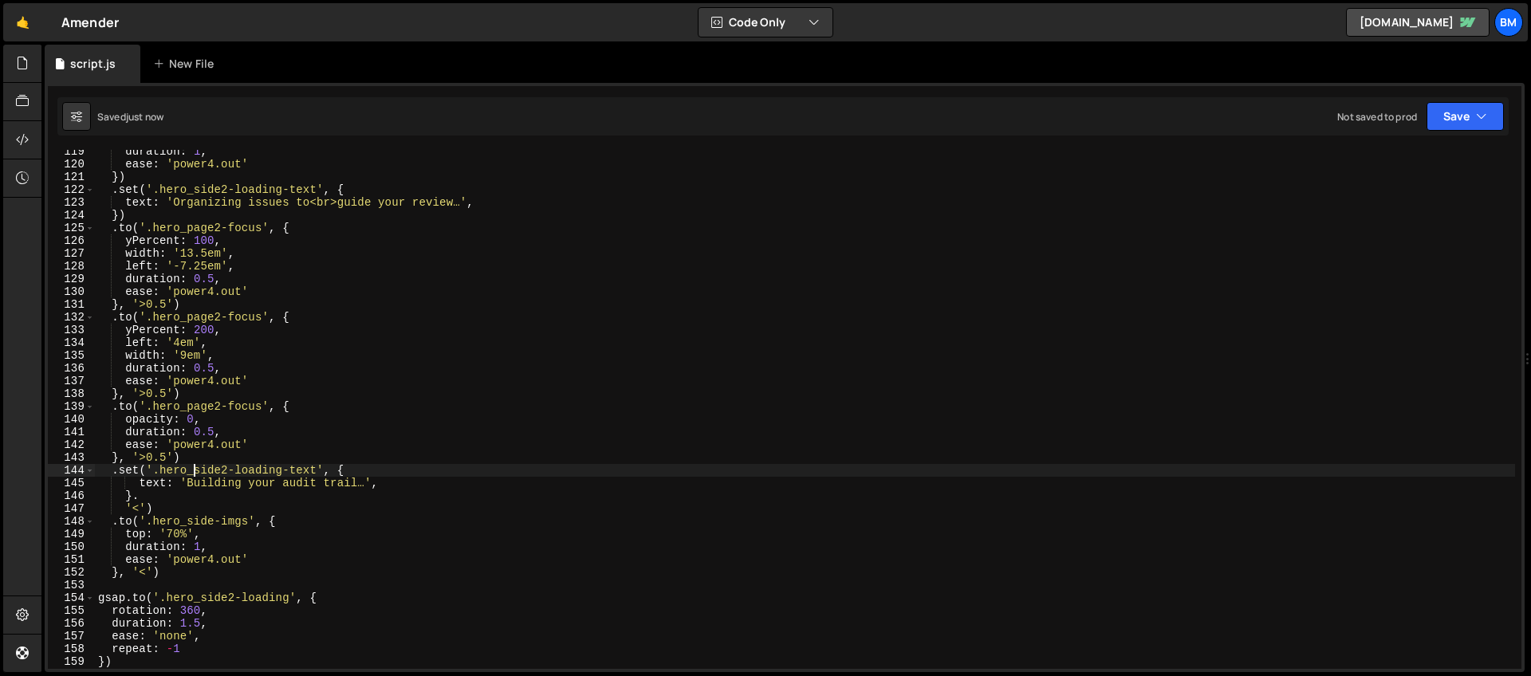
click at [195, 473] on div "duration : 1 , ease : 'power4.out' }) . set ( '.hero_side2-loading-text' , { te…" at bounding box center [805, 417] width 1420 height 545
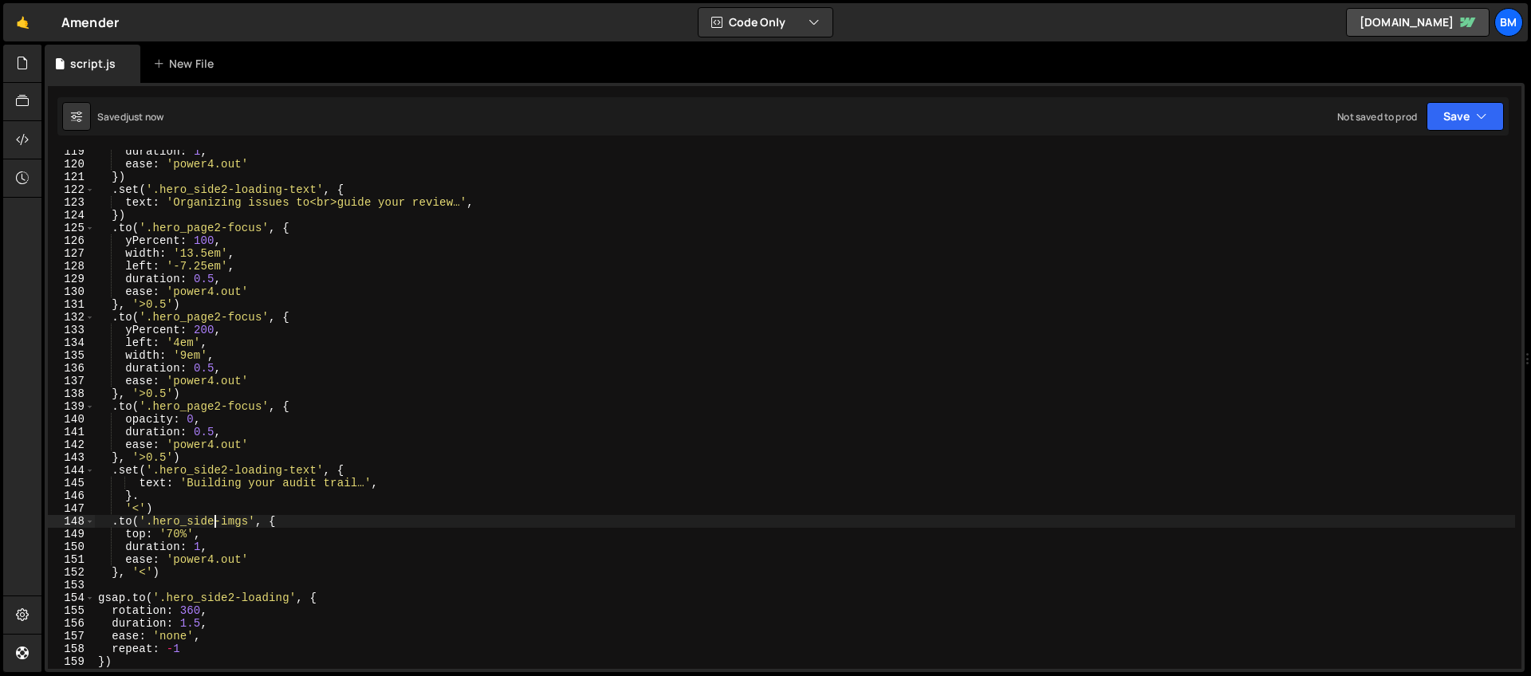
click at [215, 515] on div "duration : 1 , ease : 'power4.out' }) . set ( '.hero_side2-loading-text' , { te…" at bounding box center [805, 417] width 1420 height 545
click at [155, 495] on div "duration : 1 , ease : 'power4.out' }) . set ( '.hero_side2-loading-text' , { te…" at bounding box center [805, 417] width 1420 height 545
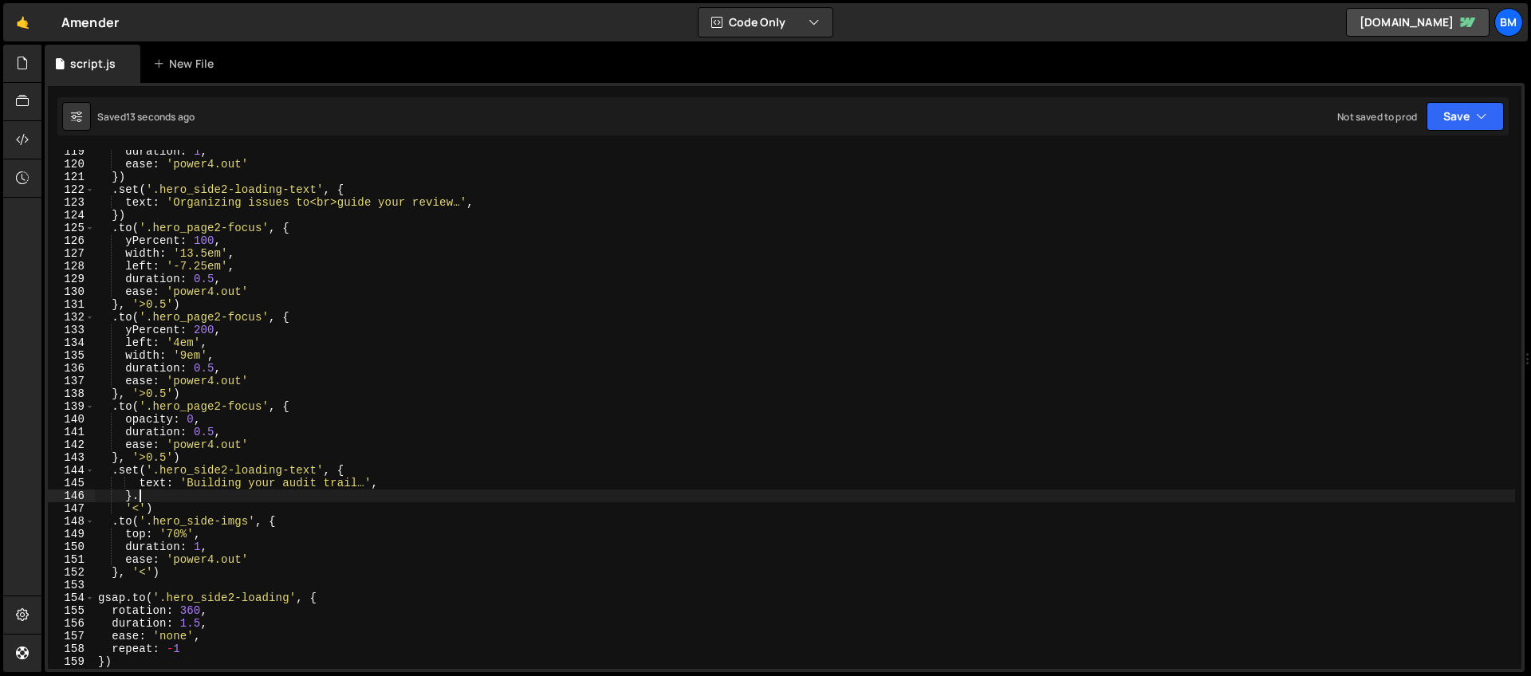
scroll to position [0, 2]
click at [179, 533] on div "duration : 1 , ease : 'power4.out' }) . set ( '.hero_side2-loading-text' , { te…" at bounding box center [805, 417] width 1420 height 545
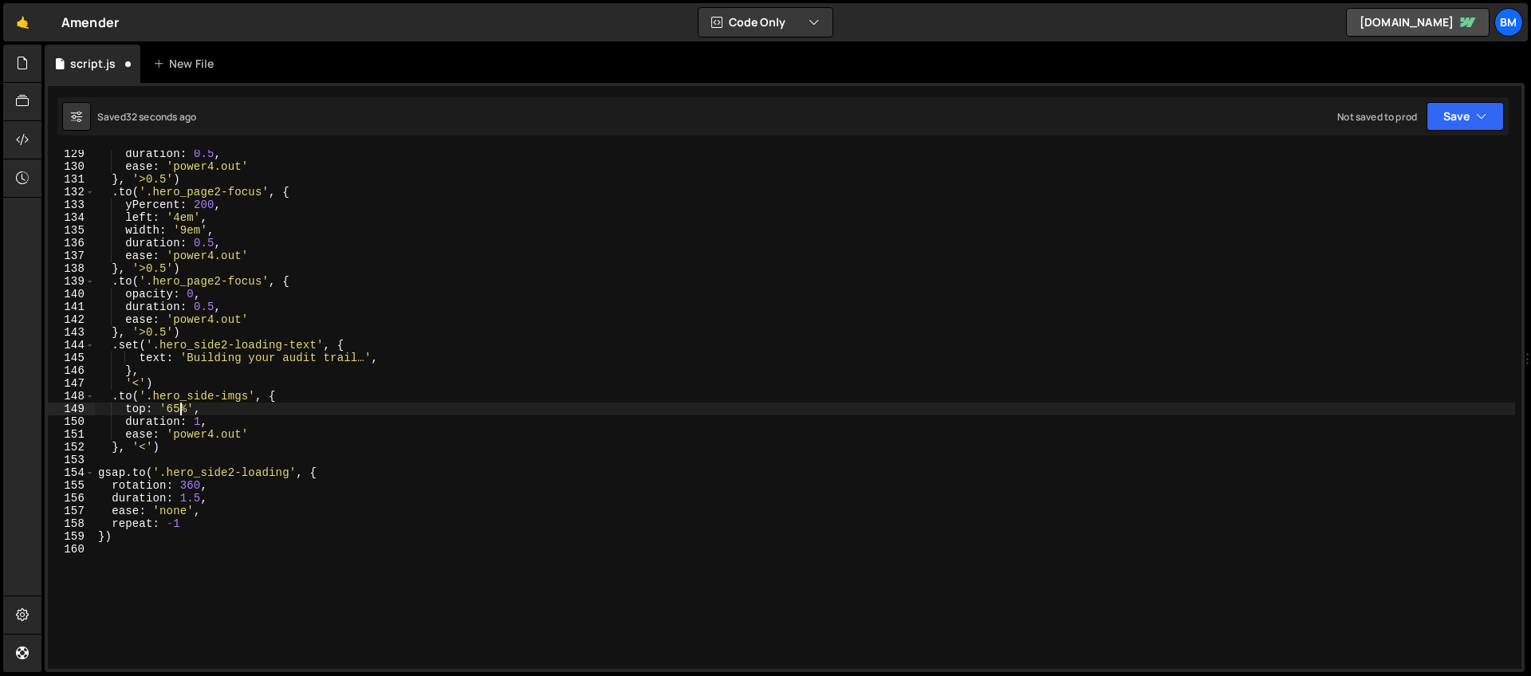
scroll to position [1636, 0]
click at [167, 442] on div "duration : 0.5 , ease : 'power4.out' } , '>0.5' ) . to ( '.hero_page2-focus' , …" at bounding box center [805, 420] width 1420 height 545
type textarea "}, '<')"
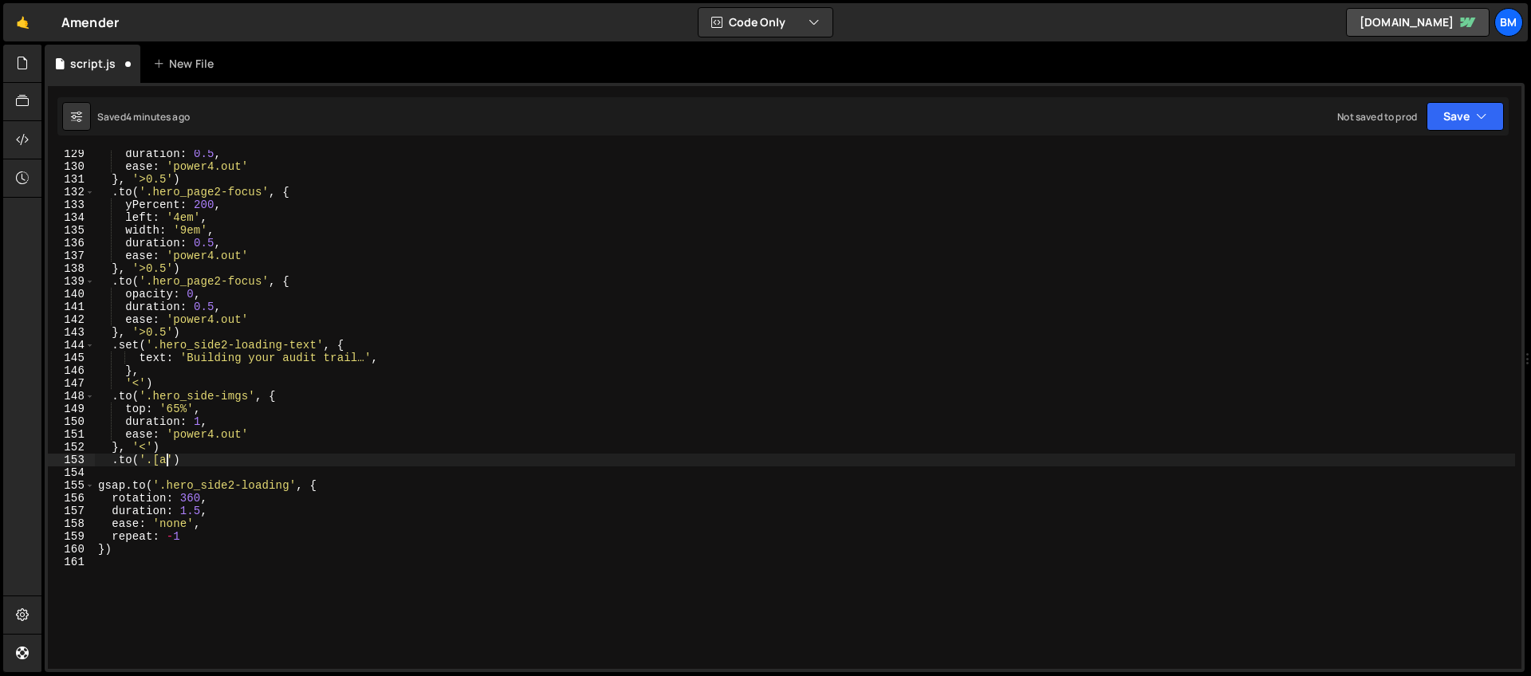
scroll to position [0, 5]
paste textarea "page2-shadow"
click at [256, 463] on div "duration : 0.5 , ease : 'power4.out' } , '>0.5' ) . to ( '.hero_page2-focus' , …" at bounding box center [805, 420] width 1420 height 545
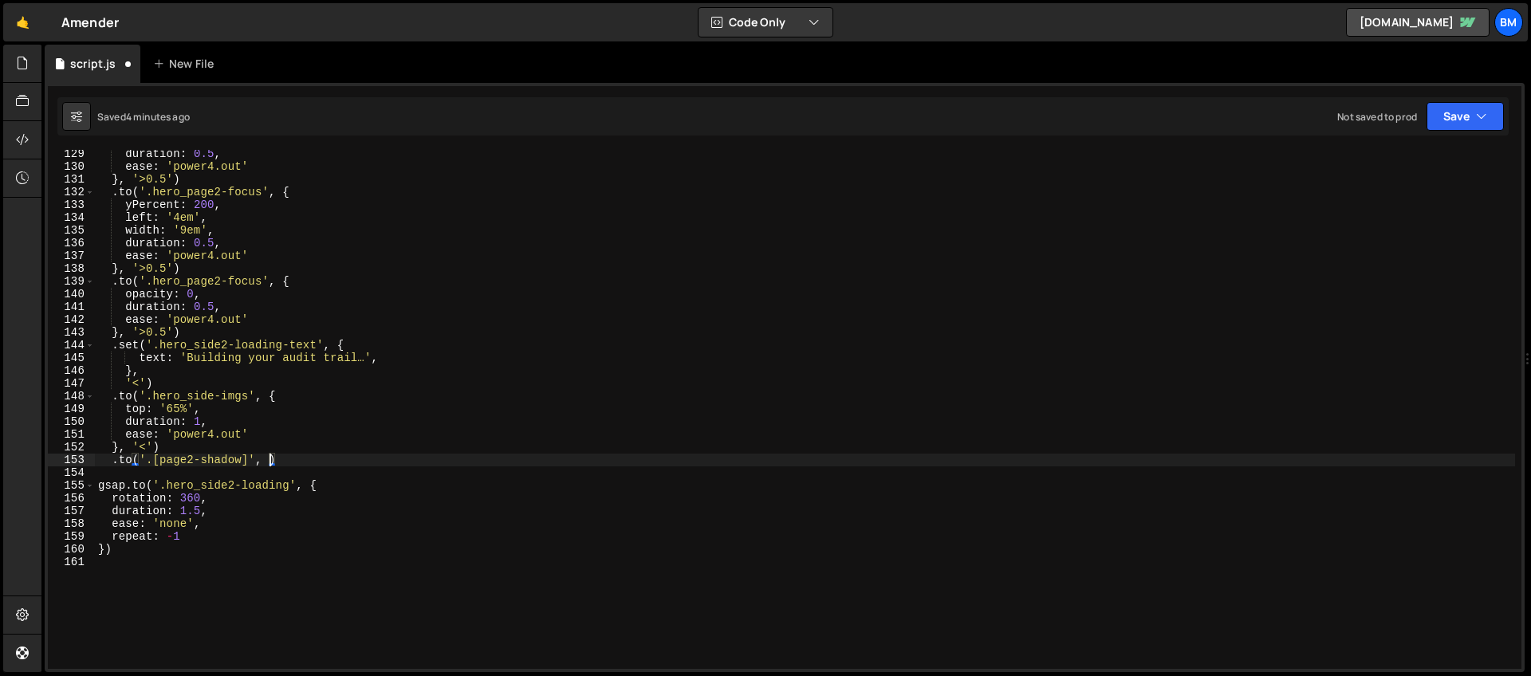
type textarea ".to('.[page2-shadow]', {)"
type textarea "dropShadow: ''"
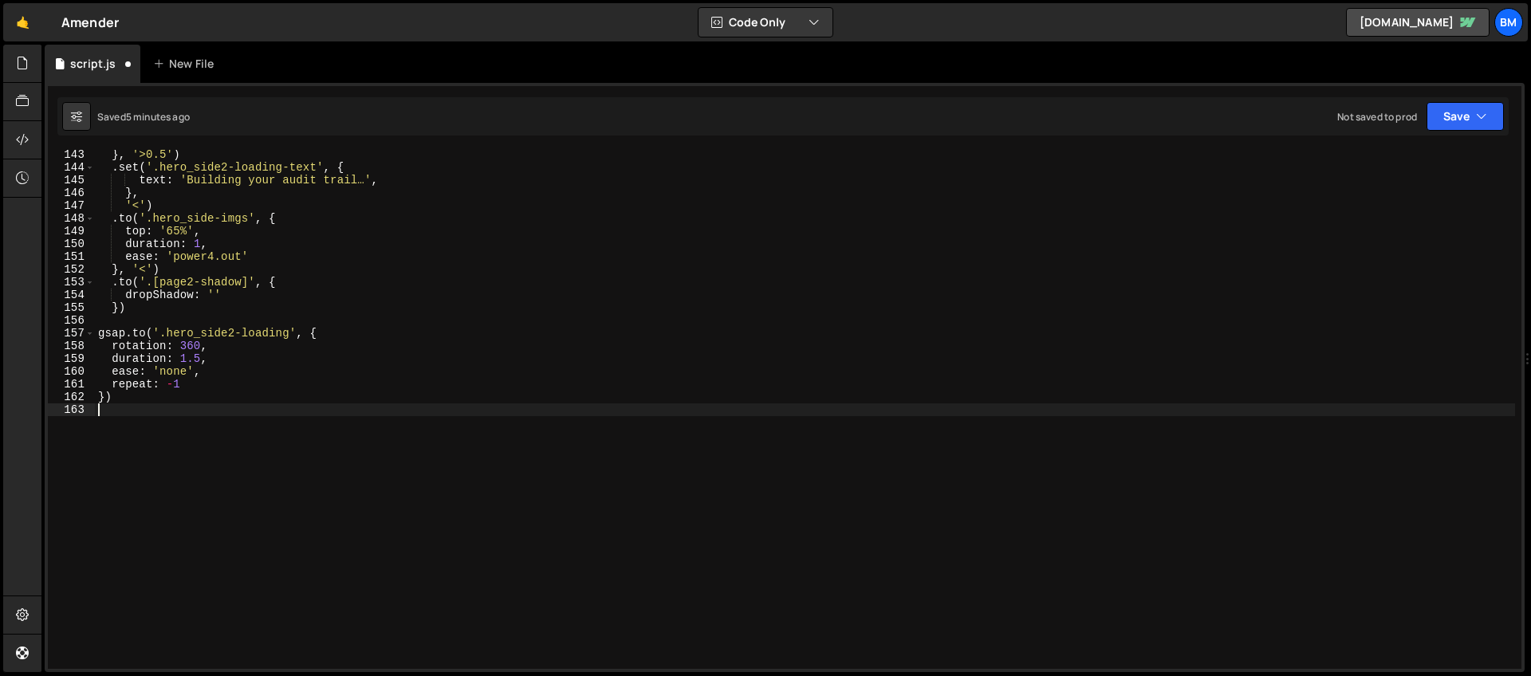
click at [282, 498] on div "} , '>0.5' ) . set ( '.hero_side2-loading-text' , { text : 'Building your audit…" at bounding box center [805, 420] width 1420 height 545
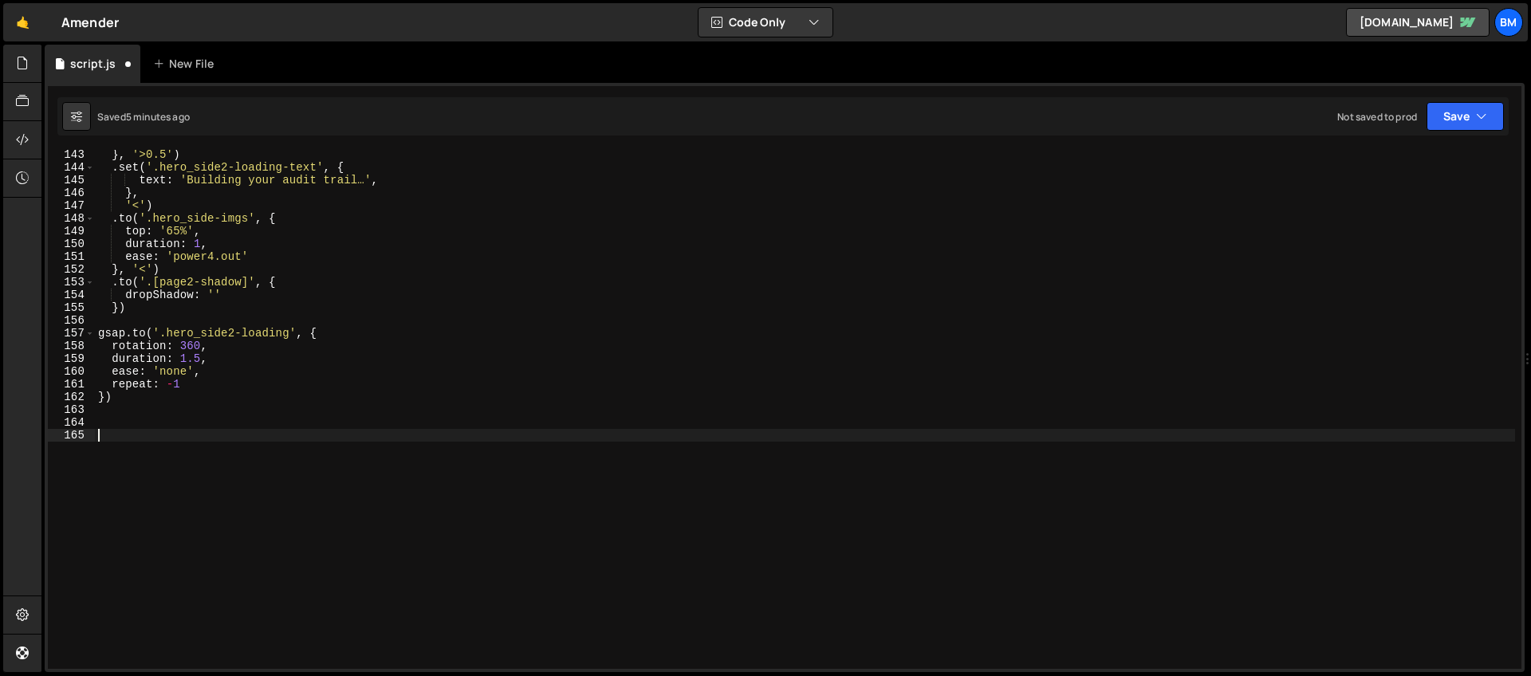
paste textarea "}"
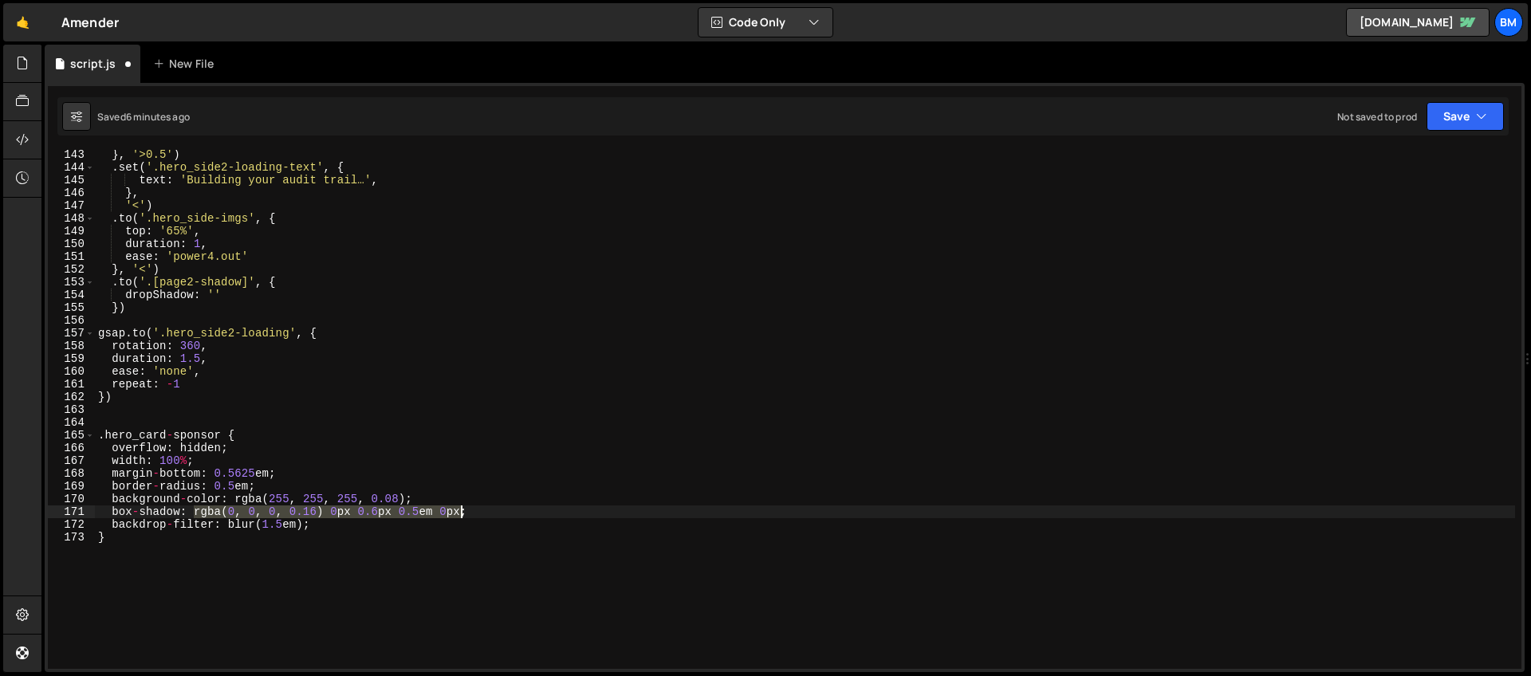
drag, startPoint x: 196, startPoint y: 510, endPoint x: 459, endPoint y: 512, distance: 263.2
click at [459, 512] on div "} , '>0.5' ) . set ( '.hero_side2-loading-text' , { text : 'Building your audit…" at bounding box center [805, 420] width 1420 height 545
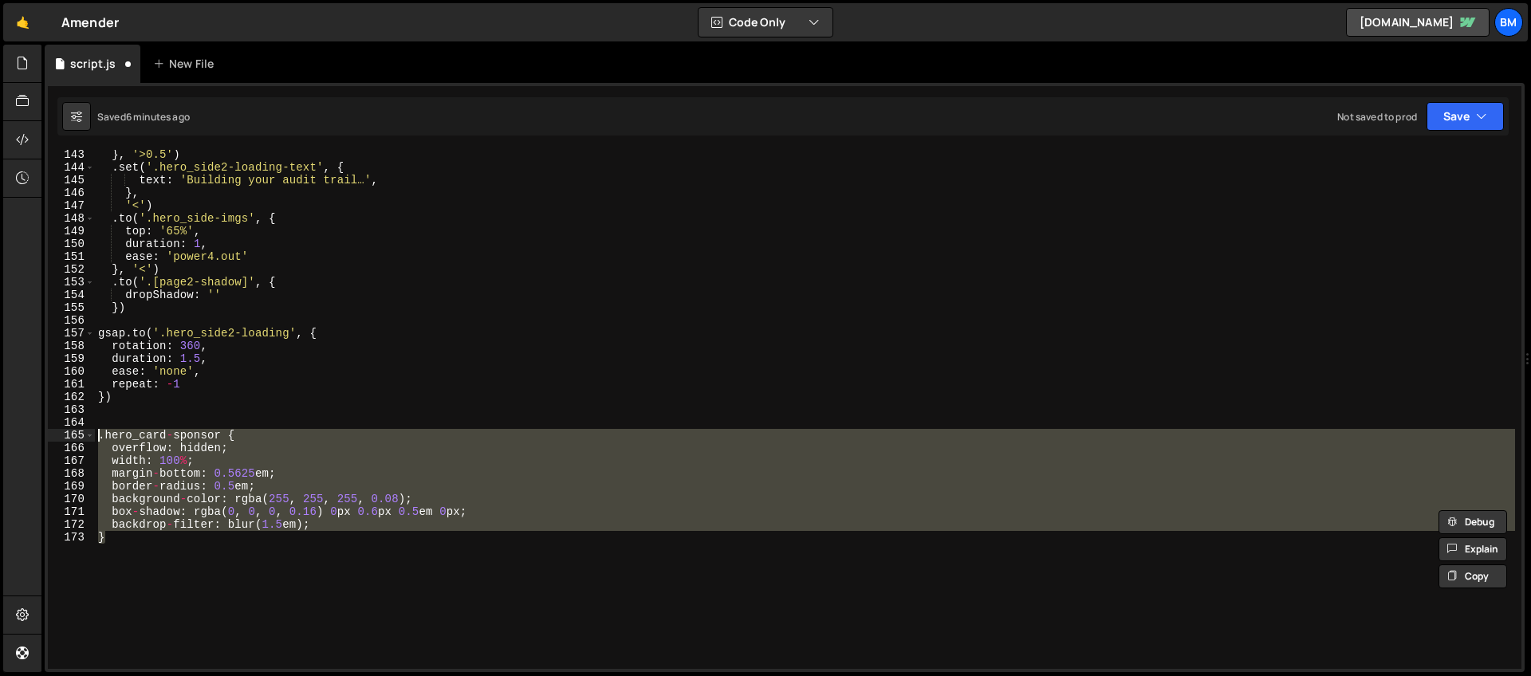
drag, startPoint x: 116, startPoint y: 564, endPoint x: 55, endPoint y: 439, distance: 139.5
click at [55, 439] on div "box-shadow: rgba(0, 0, 0, 0.16) 0px 0.6px 0.5em 0px; 143 144 145 146 147 148 14…" at bounding box center [785, 409] width 1474 height 519
type textarea ".hero_card-sponsor { overflow: hidden;"
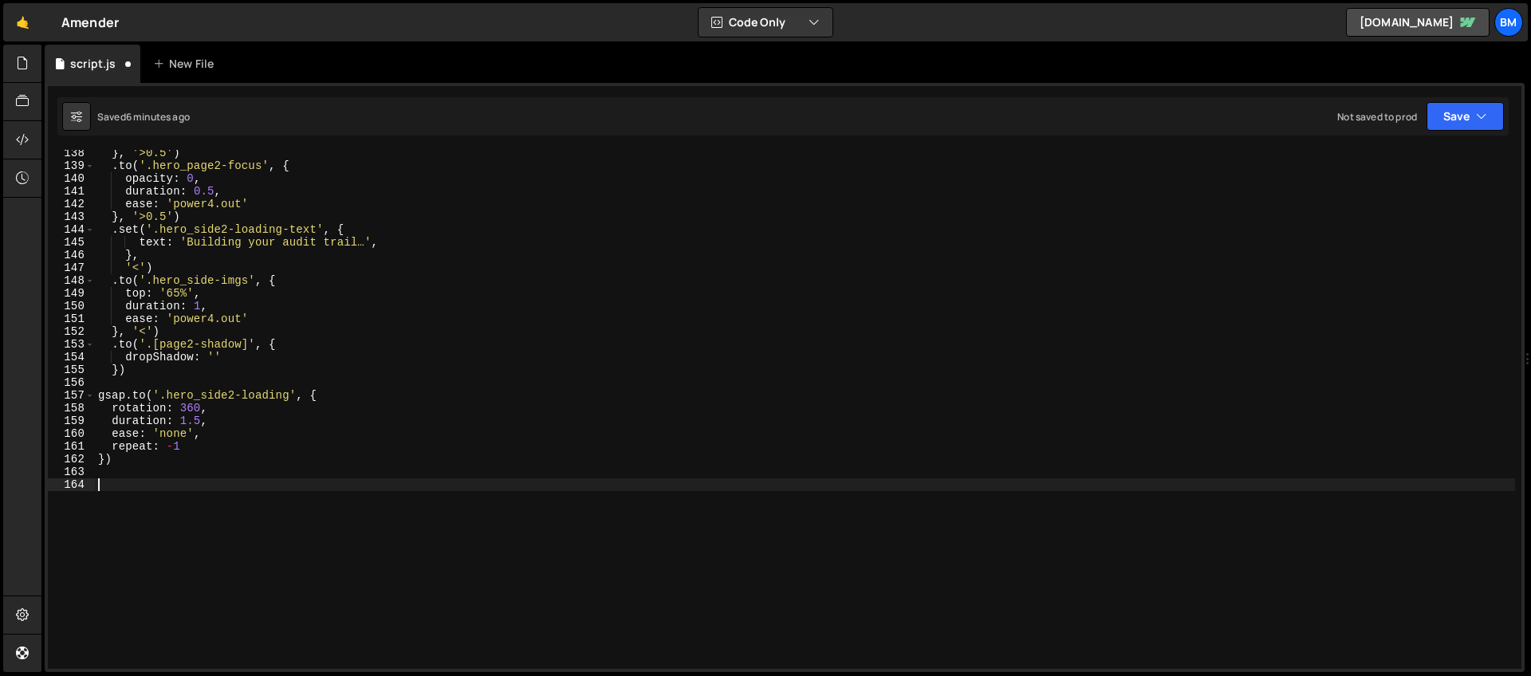
scroll to position [1681, 0]
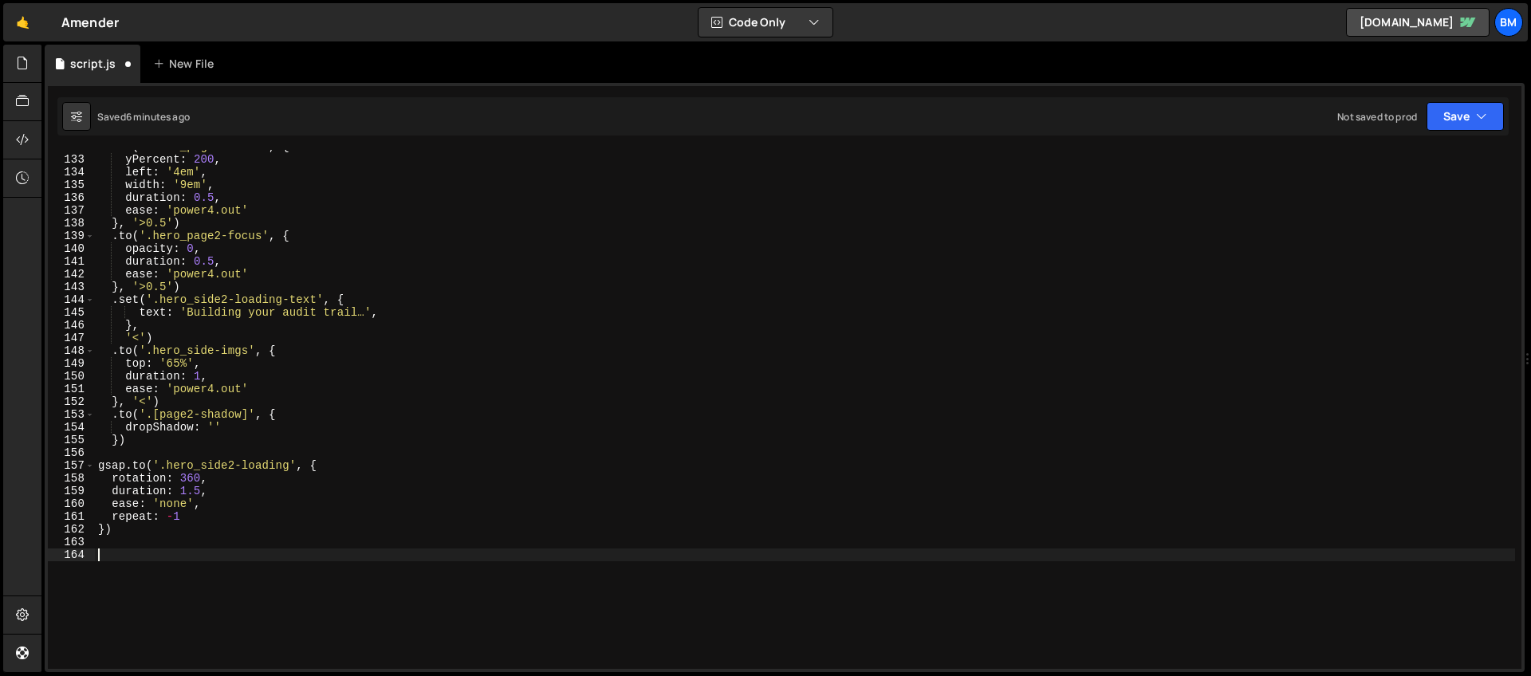
click at [214, 425] on div ". to ( '.hero_page2-focus' , { yPercent : 200 , left : '4em' , width : '9em' , …" at bounding box center [805, 412] width 1420 height 545
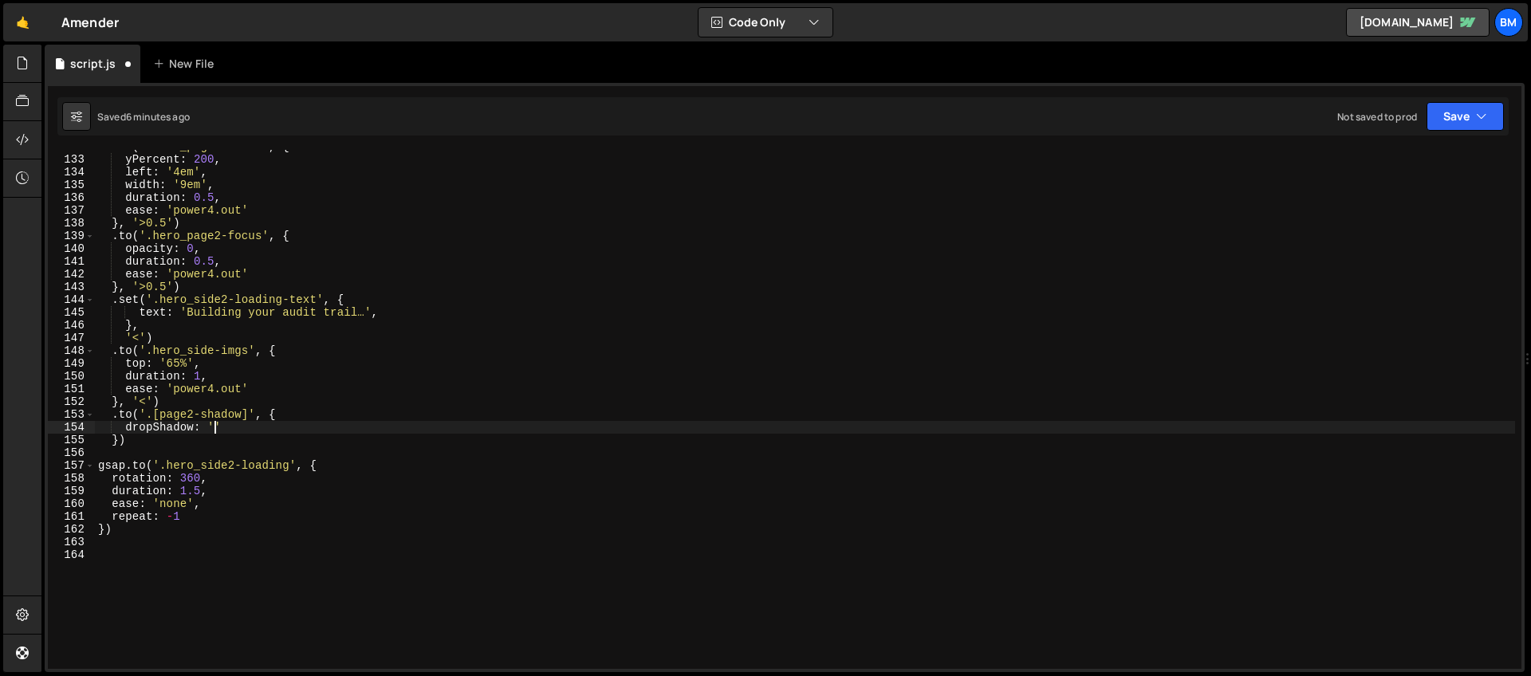
paste textarea "rgba(0, 0, 0, 0.16) 0px 0.6px 0.5em 0px"
click at [337, 429] on div ". to ( '.hero_page2-focus' , { yPercent : 200 , left : '4em' , width : '9em' , …" at bounding box center [805, 412] width 1420 height 545
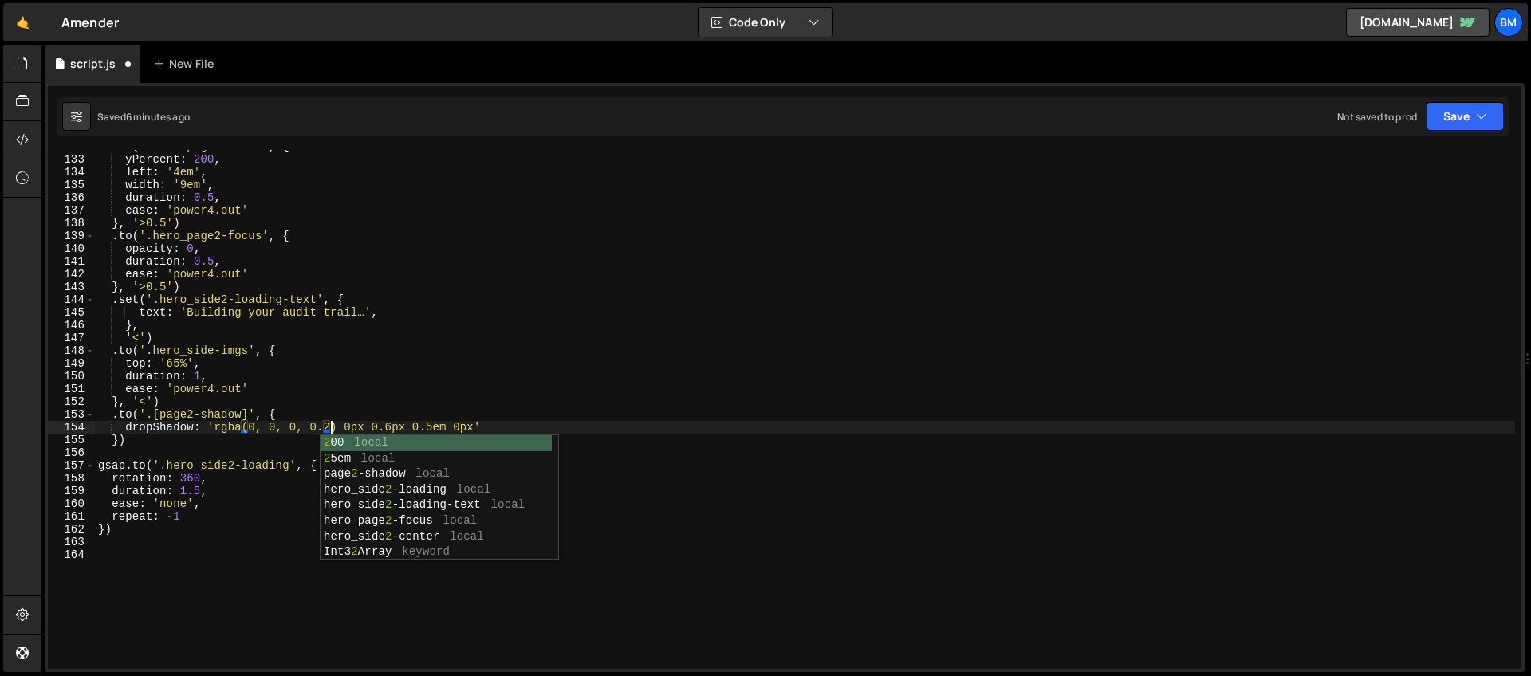
scroll to position [0, 17]
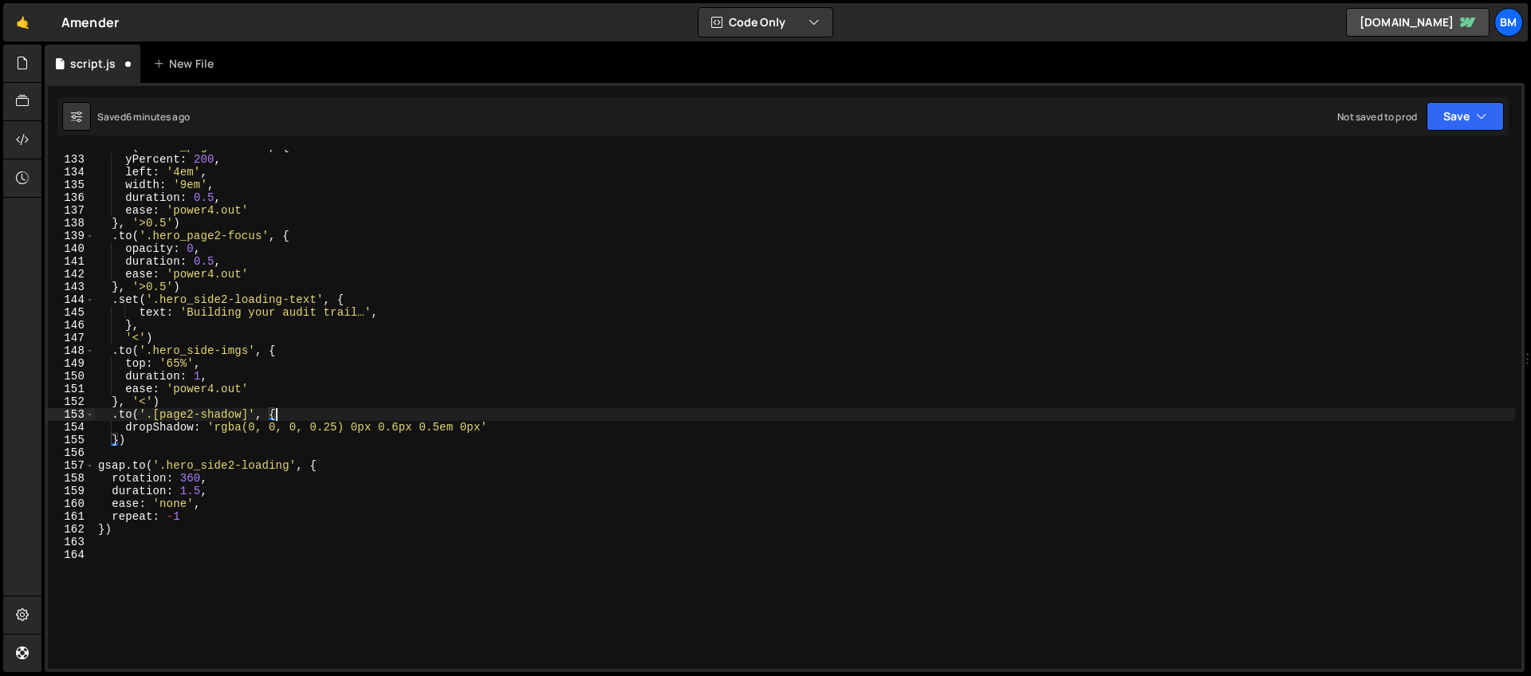
click at [362, 418] on div ". to ( '.hero_page2-focus' , { yPercent : 200 , left : '4em' , width : '9em' , …" at bounding box center [805, 412] width 1420 height 545
click at [400, 426] on div ". to ( '.hero_page2-focus' , { yPercent : 200 , left : '4em' , width : '9em' , …" at bounding box center [805, 412] width 1420 height 545
click at [411, 423] on div ". to ( '.hero_page2-focus' , { yPercent : 200 , left : '4em' , width : '9em' , …" at bounding box center [805, 412] width 1420 height 545
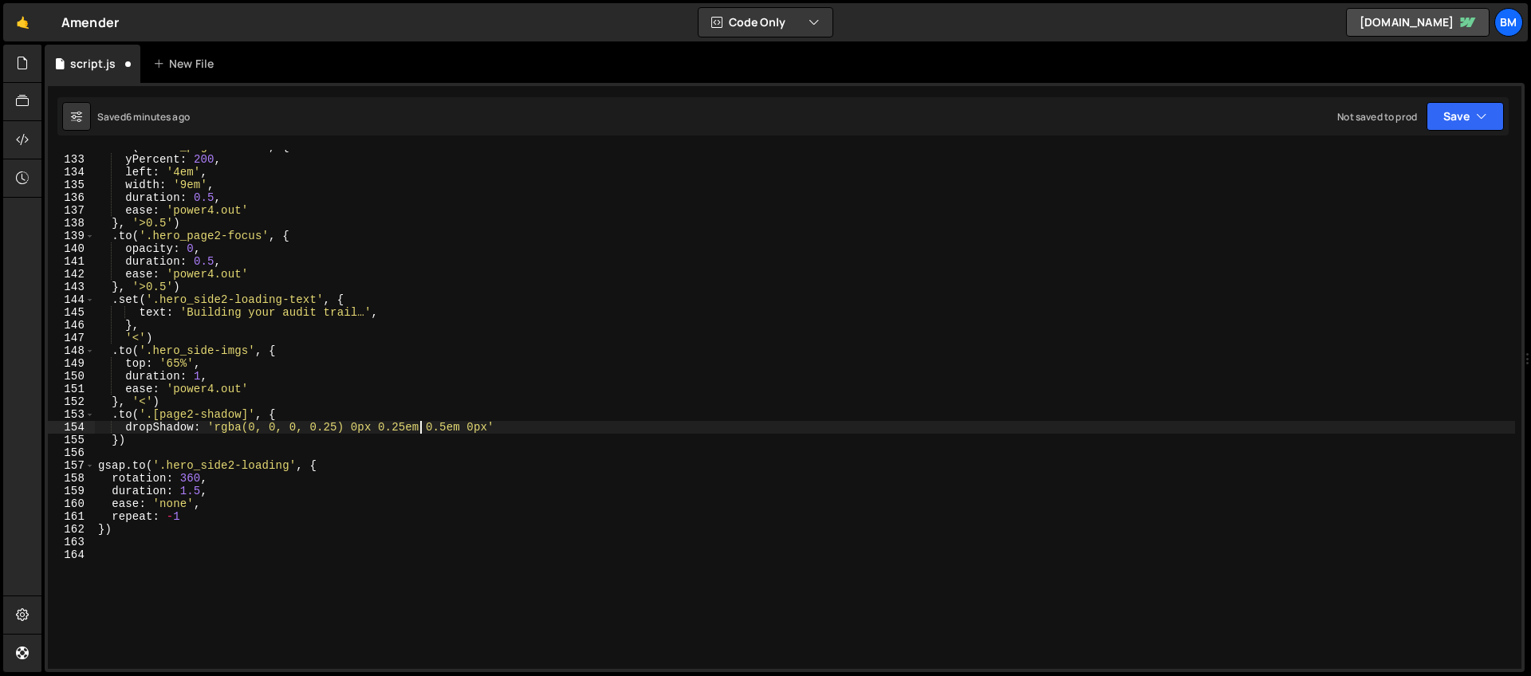
click at [443, 427] on div ". to ( '.hero_page2-focus' , { yPercent : 200 , left : '4em' , width : '9em' , …" at bounding box center [805, 412] width 1420 height 545
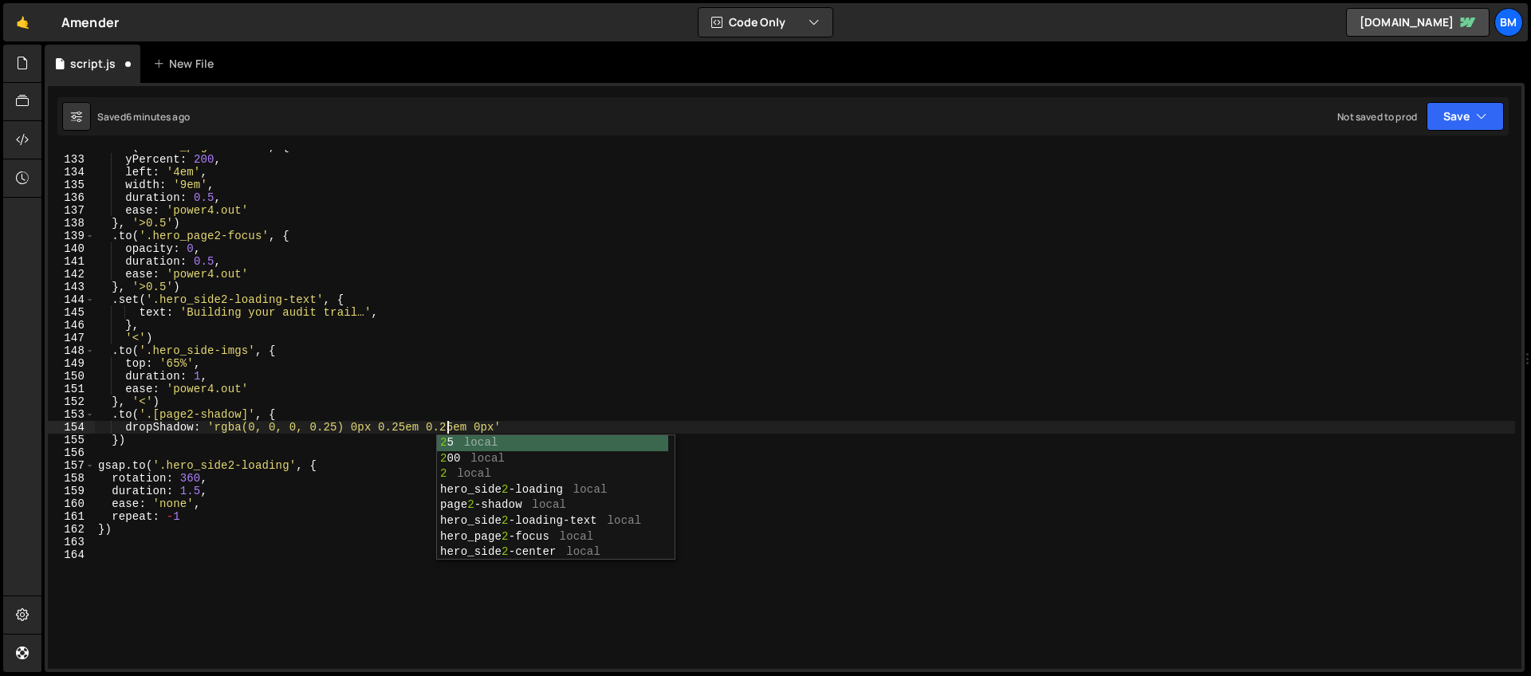
click at [443, 419] on div ". to ( '.hero_page2-focus' , { yPercent : 200 , left : '4em' , width : '9em' , …" at bounding box center [805, 412] width 1420 height 545
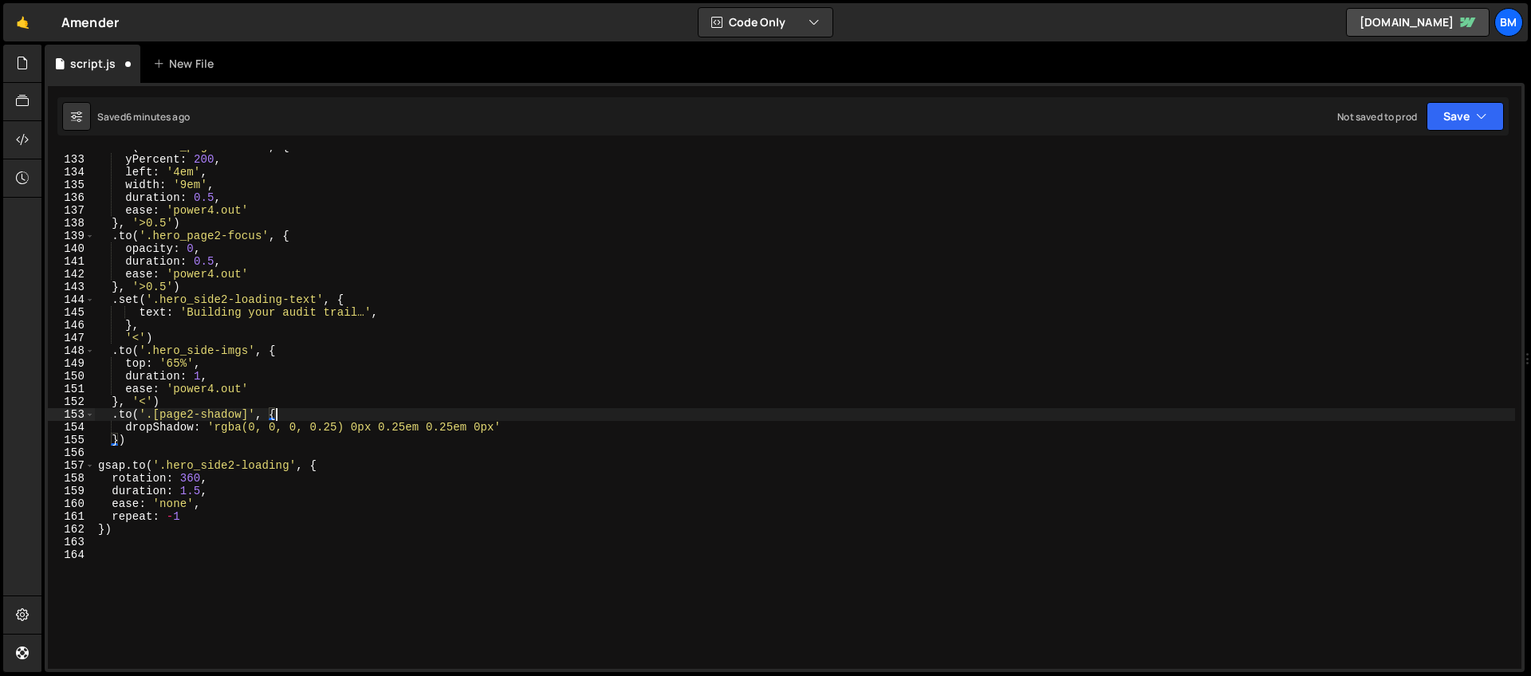
scroll to position [0, 12]
click at [498, 428] on div ". to ( '.hero_page2-focus' , { yPercent : 200 , left : '4em' , width : '9em' , …" at bounding box center [805, 412] width 1420 height 545
click at [510, 426] on div ". to ( '.hero_page2-focus' , { yPercent : 200 , left : '4em' , width : '9em' , …" at bounding box center [805, 412] width 1420 height 545
type textarea "dropShadow: 'rgba(0, 0, 0, 0.25) 0px 0.25em 0.25em 0px',"
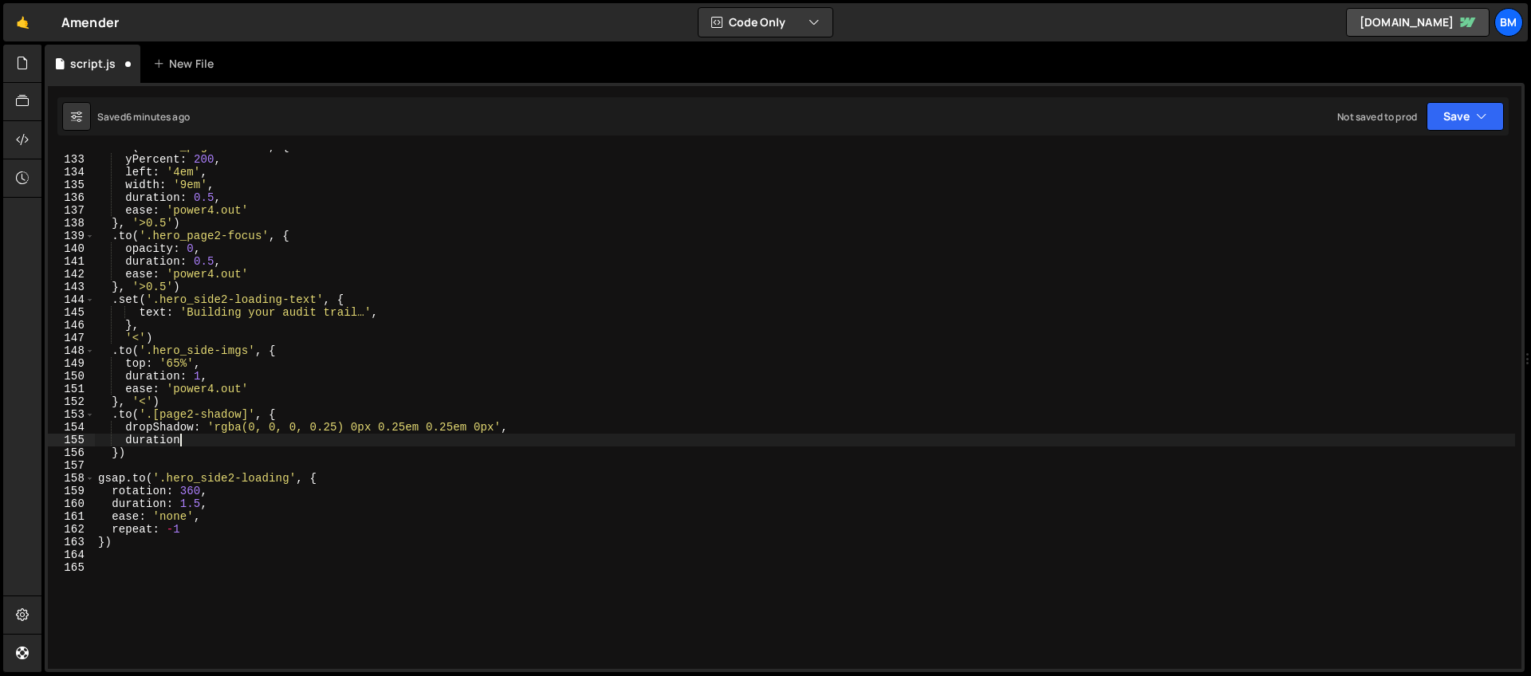
scroll to position [0, 6]
type textarea "duration: 1,"
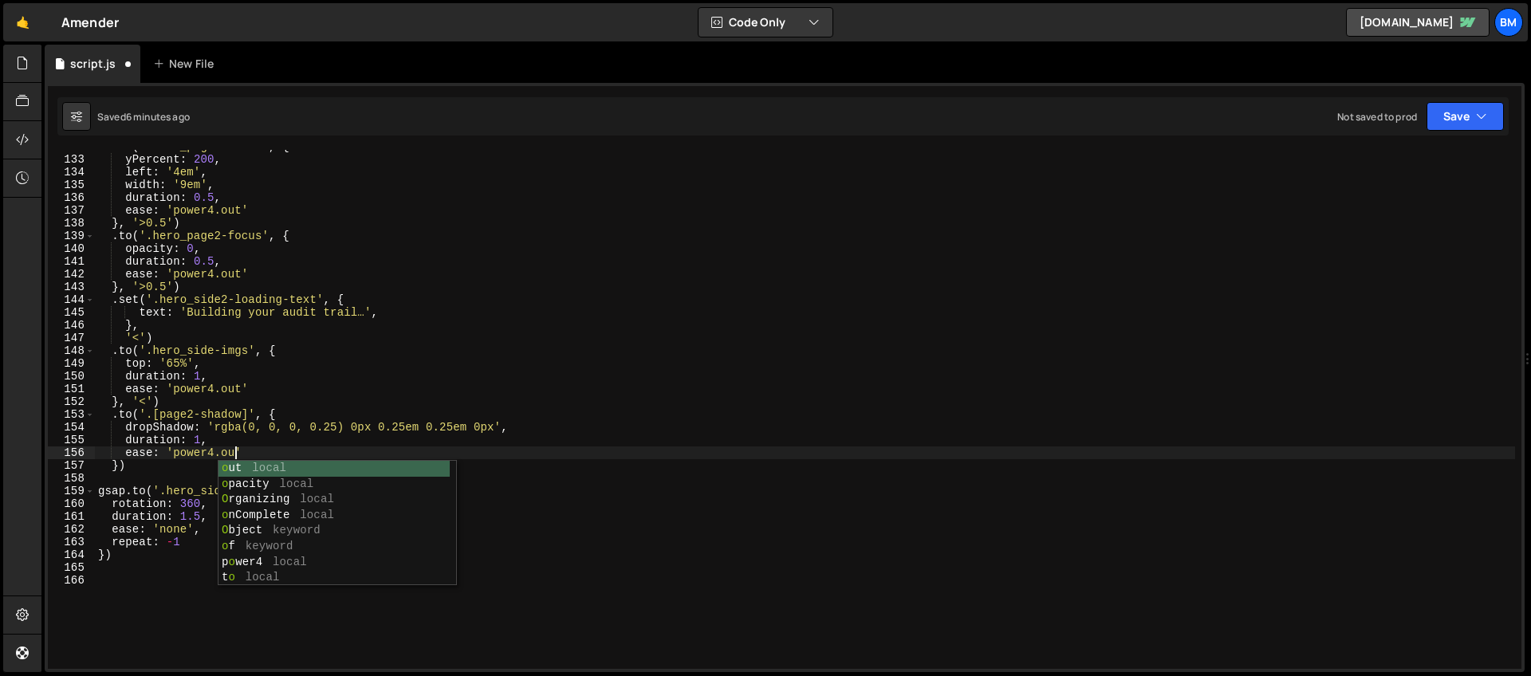
scroll to position [0, 10]
click at [180, 396] on div ". to ( '.hero_page2-focus' , { yPercent : 200 , left : '4em' , width : '9em' , …" at bounding box center [805, 412] width 1420 height 545
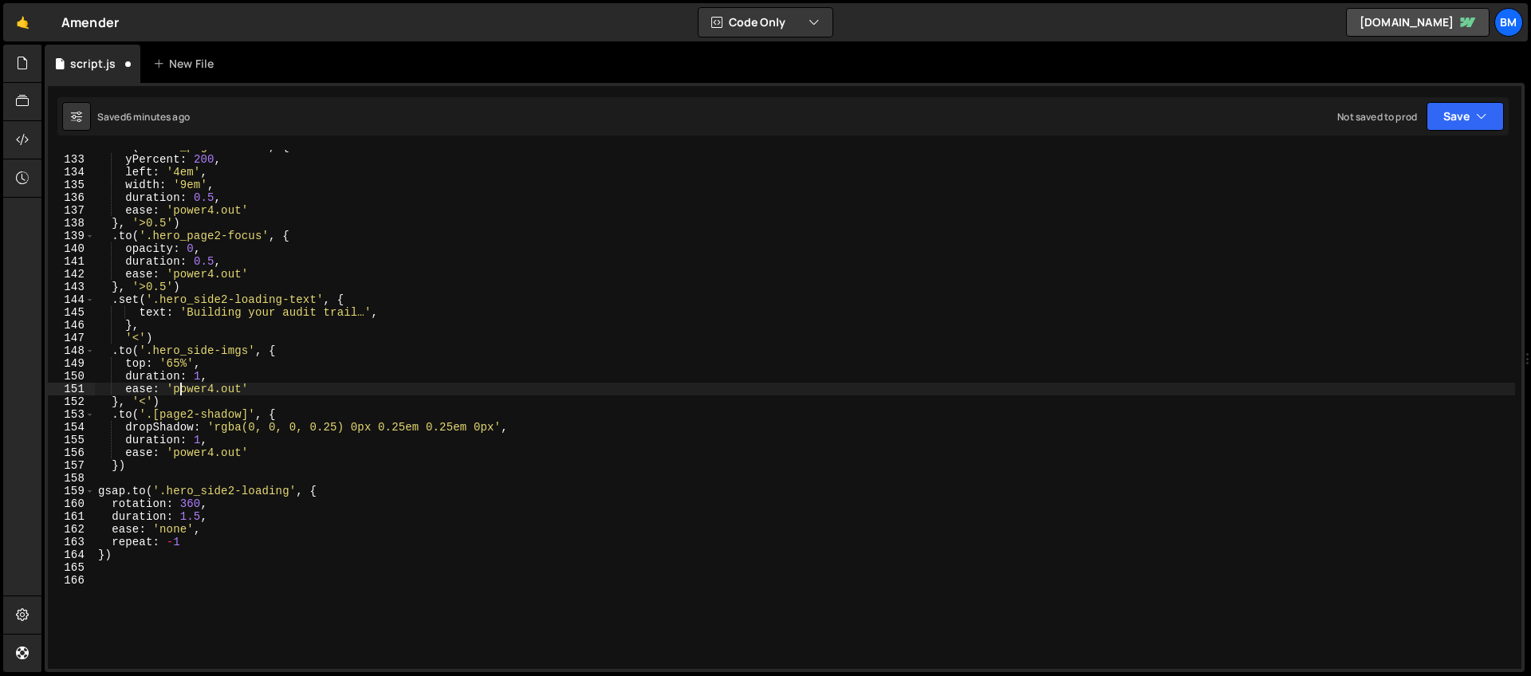
click at [171, 394] on div ". to ( '.hero_page2-focus' , { yPercent : 200 , left : '4em' , width : '9em' , …" at bounding box center [805, 412] width 1420 height 545
click at [174, 412] on div ". to ( '.hero_page2-focus' , { yPercent : 200 , left : '4em' , width : '9em' , …" at bounding box center [805, 412] width 1420 height 545
click at [171, 404] on div ". to ( '.hero_page2-focus' , { yPercent : 200 , left : '4em' , width : '9em' , …" at bounding box center [805, 412] width 1420 height 545
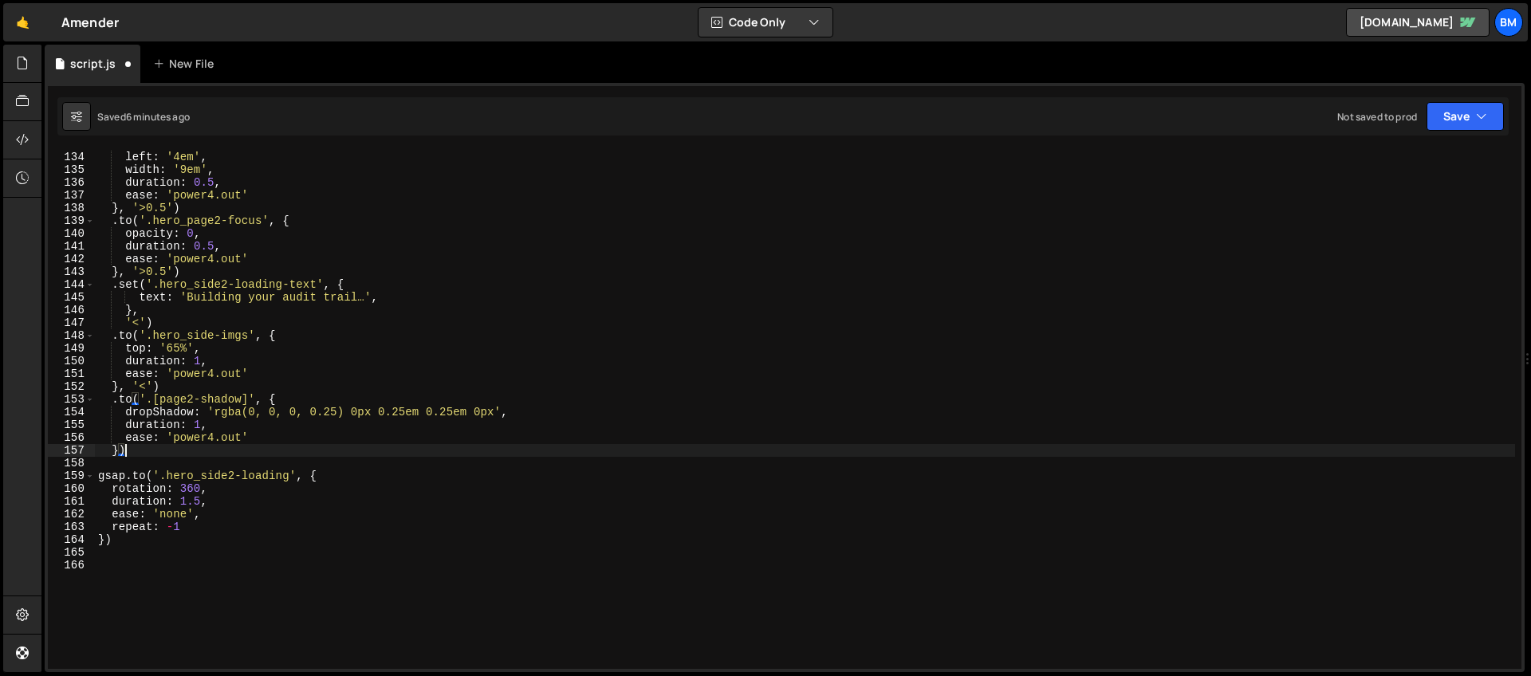
click at [134, 451] on div "yPercent : 200 , left : '4em' , width : '9em' , duration : 0.5 , ease : 'power4…" at bounding box center [805, 410] width 1420 height 545
type textarea "})"
paste textarea "hero_page2-side"
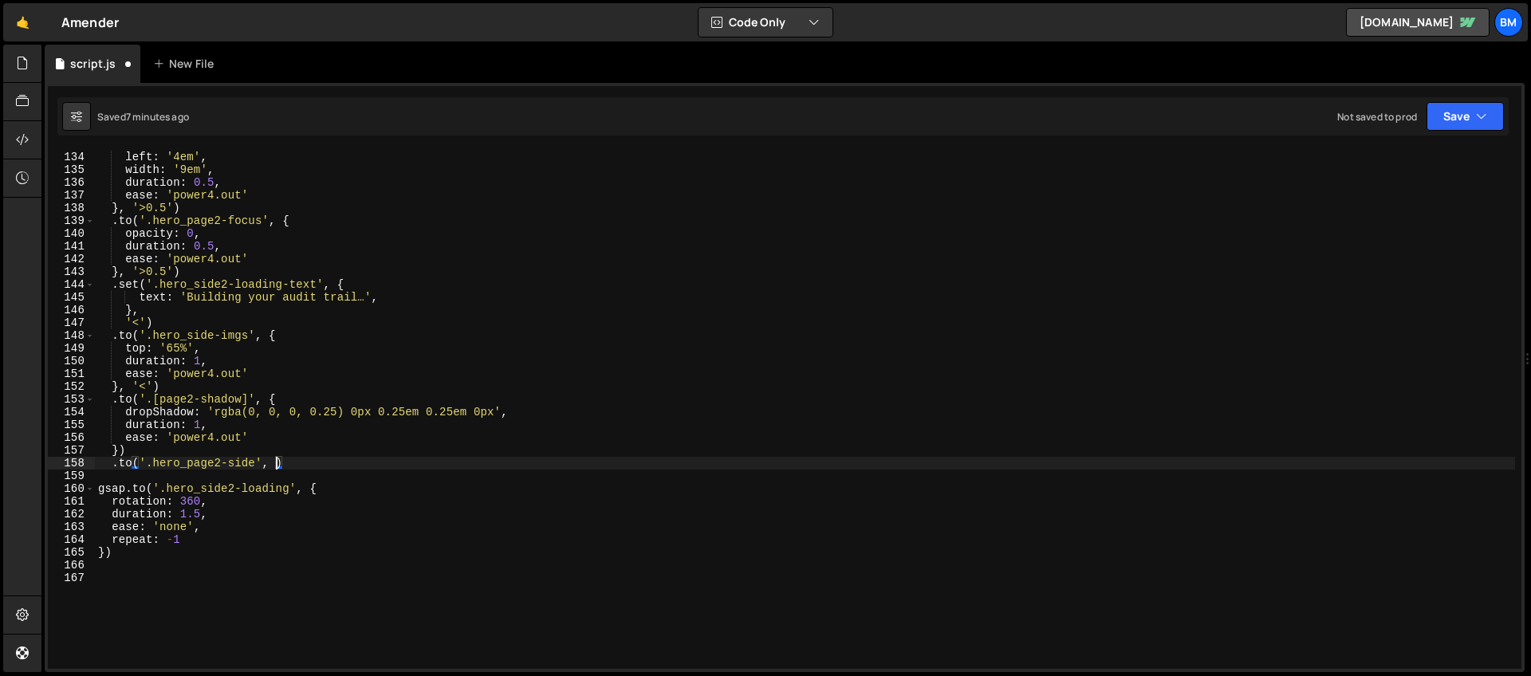
type textarea ".to('.hero_page2-side', {)"
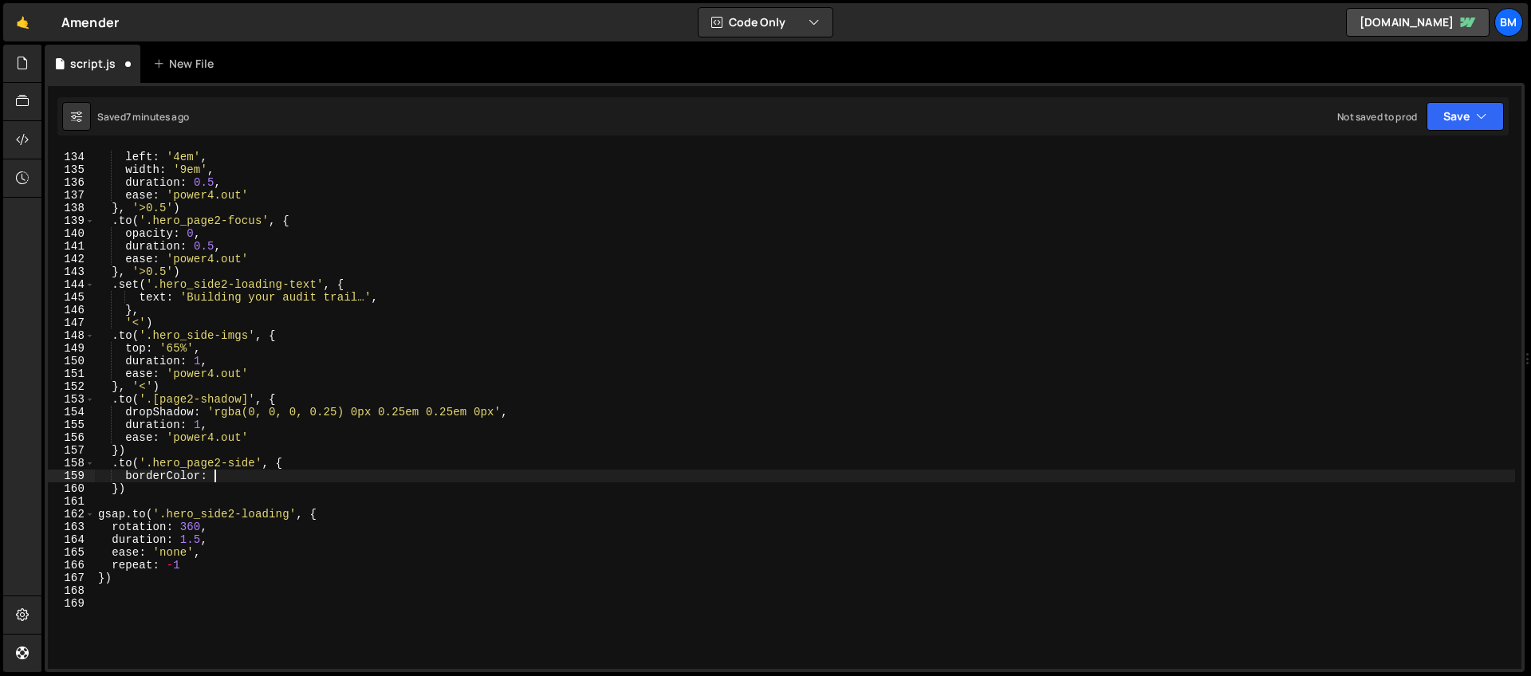
scroll to position [0, 7]
paste textarea "#027FAA'"
click at [290, 478] on div "yPercent : 200 , left : '4em' , width : '9em' , duration : 0.5 , ease : 'power4…" at bounding box center [805, 410] width 1420 height 545
type textarea "borderColor: '#027FAA',"
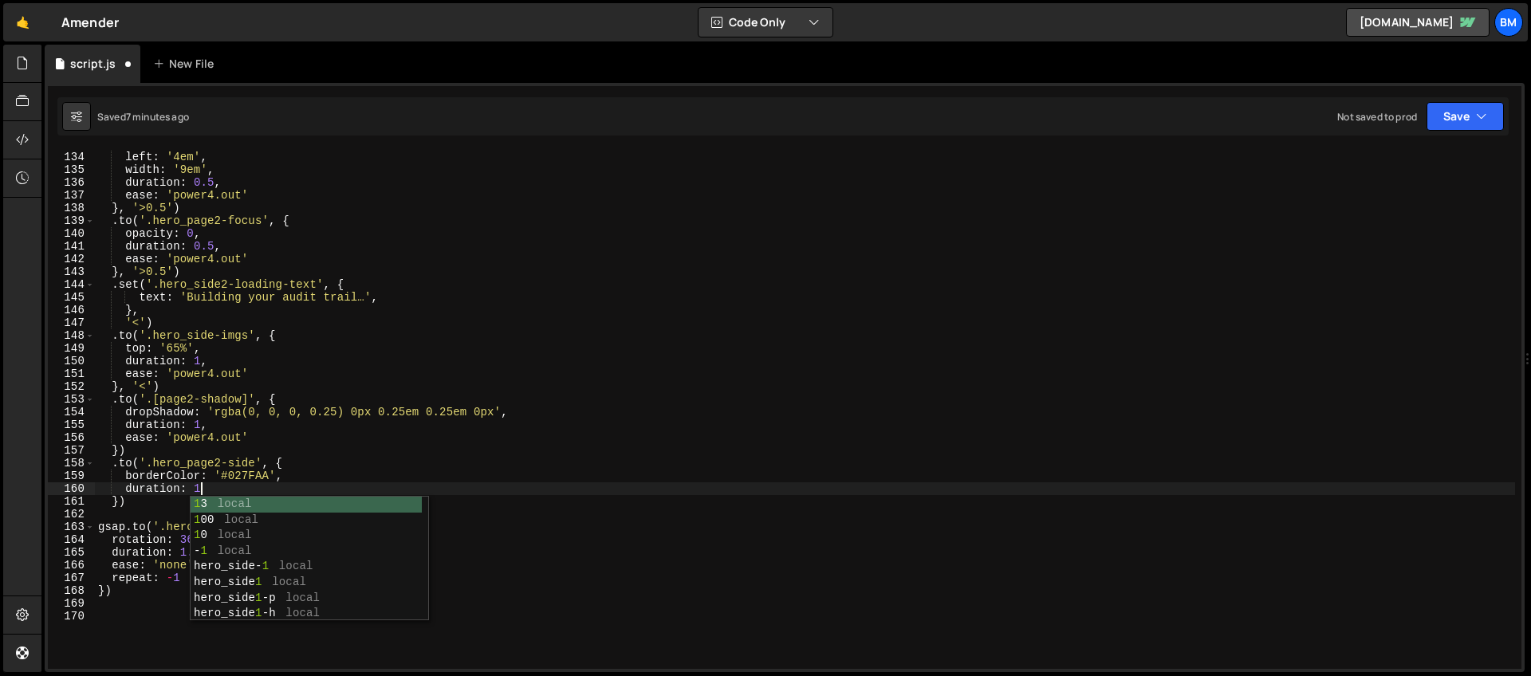
type textarea "duration: 1,"
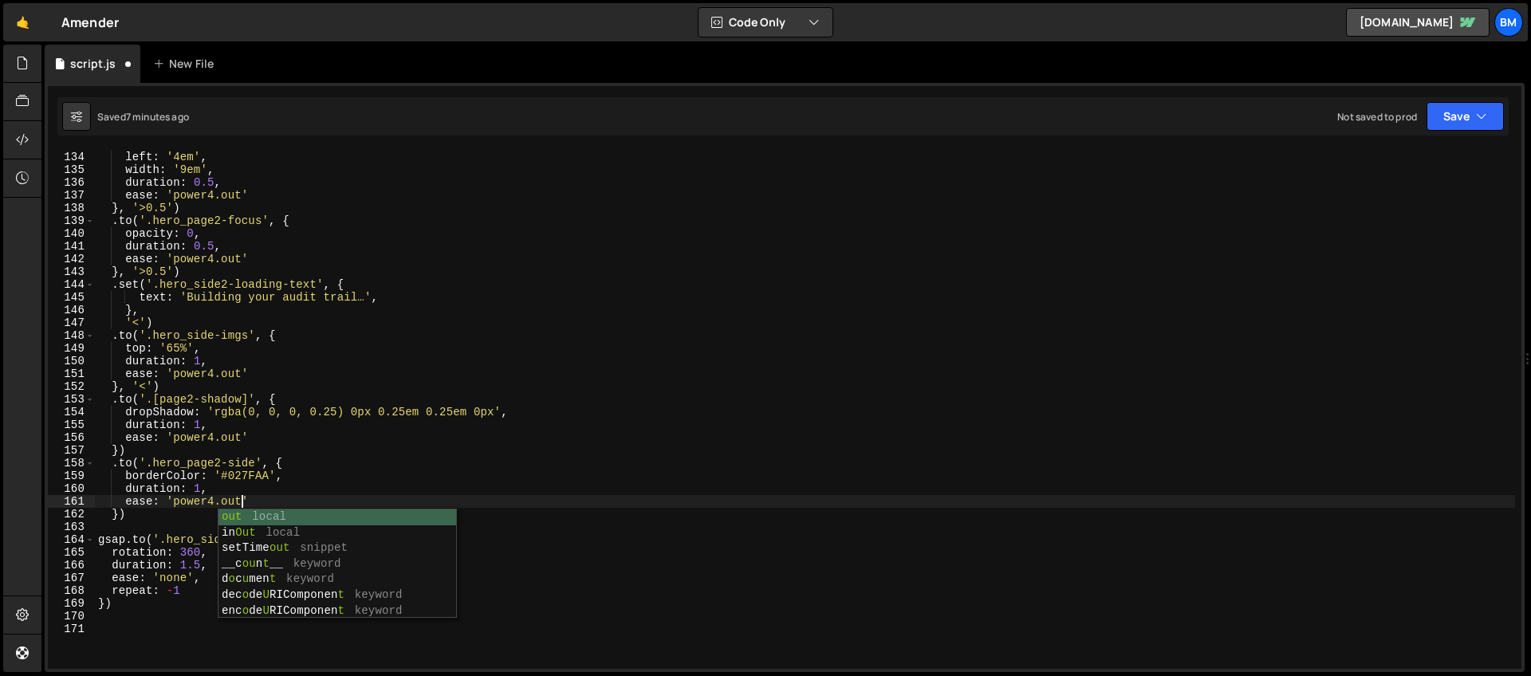
scroll to position [0, 10]
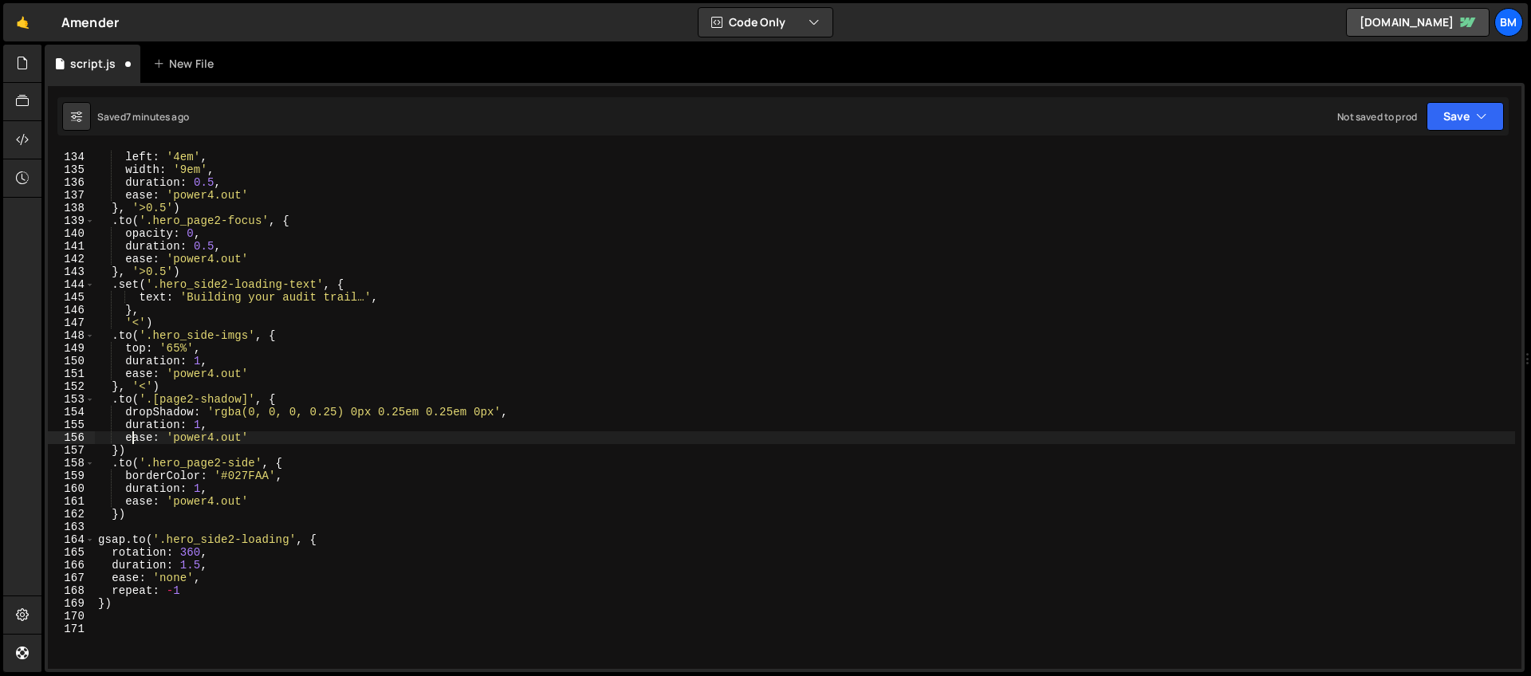
click at [132, 435] on div "yPercent : 200 , left : '4em' , width : '9em' , duration : 0.5 , ease : 'power4…" at bounding box center [805, 410] width 1420 height 545
click at [160, 384] on div "yPercent : 200 , left : '4em' , width : '9em' , duration : 0.5 , ease : 'power4…" at bounding box center [805, 410] width 1420 height 545
click at [177, 336] on div "yPercent : 200 , left : '4em' , width : '9em' , duration : 0.5 , ease : 'power4…" at bounding box center [805, 410] width 1420 height 545
click at [154, 396] on div "yPercent : 200 , left : '4em' , width : '9em' , duration : 0.5 , ease : 'power4…" at bounding box center [805, 410] width 1420 height 545
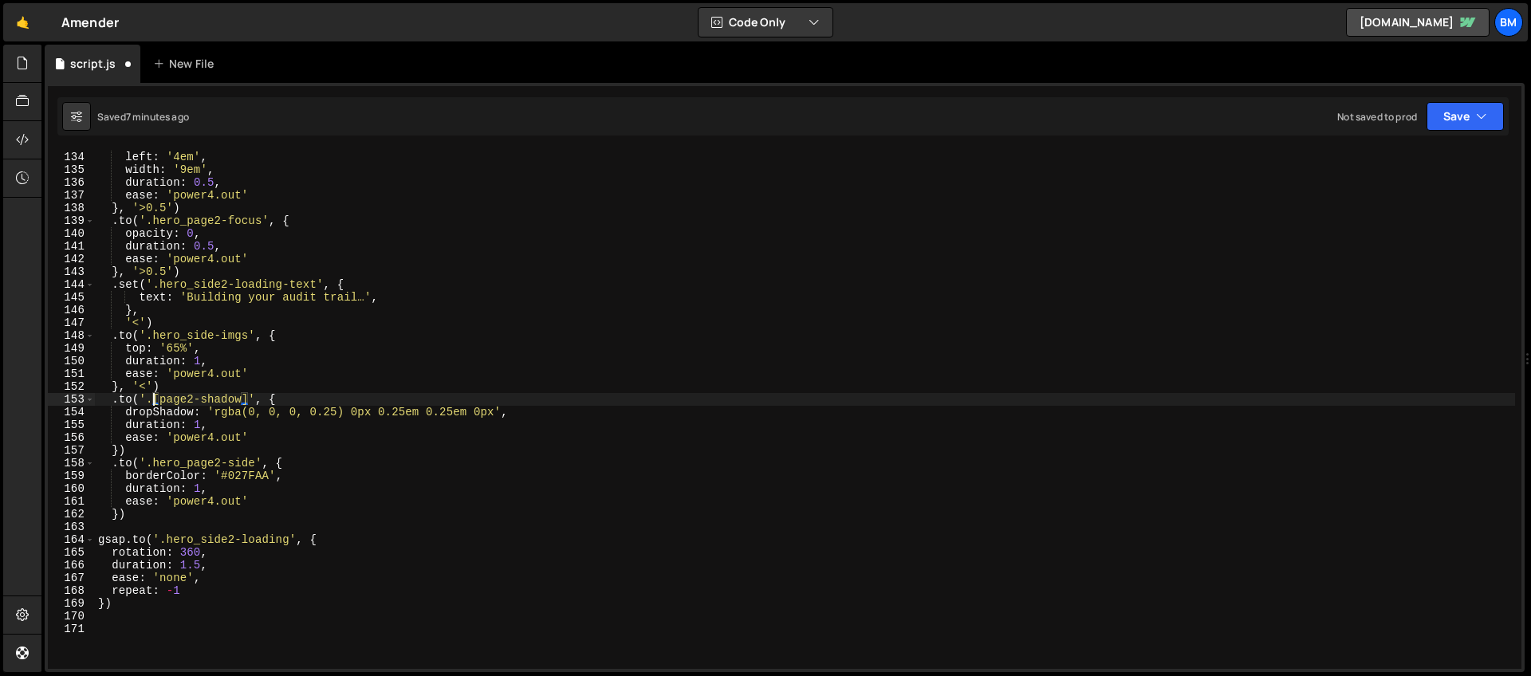
click at [161, 516] on div "yPercent : 200 , left : '4em' , width : '9em' , duration : 0.5 , ease : 'power4…" at bounding box center [805, 410] width 1420 height 545
click at [118, 514] on div "yPercent : 200 , left : '4em' , width : '9em' , duration : 0.5 , ease : 'power4…" at bounding box center [805, 410] width 1420 height 545
click at [152, 400] on div "yPercent : 200 , left : '4em' , width : '9em' , duration : 0.5 , ease : 'power4…" at bounding box center [805, 410] width 1420 height 545
click at [216, 412] on div "yPercent : 200 , left : '4em' , width : '9em' , duration : 0.5 , ease : 'power4…" at bounding box center [805, 410] width 1420 height 545
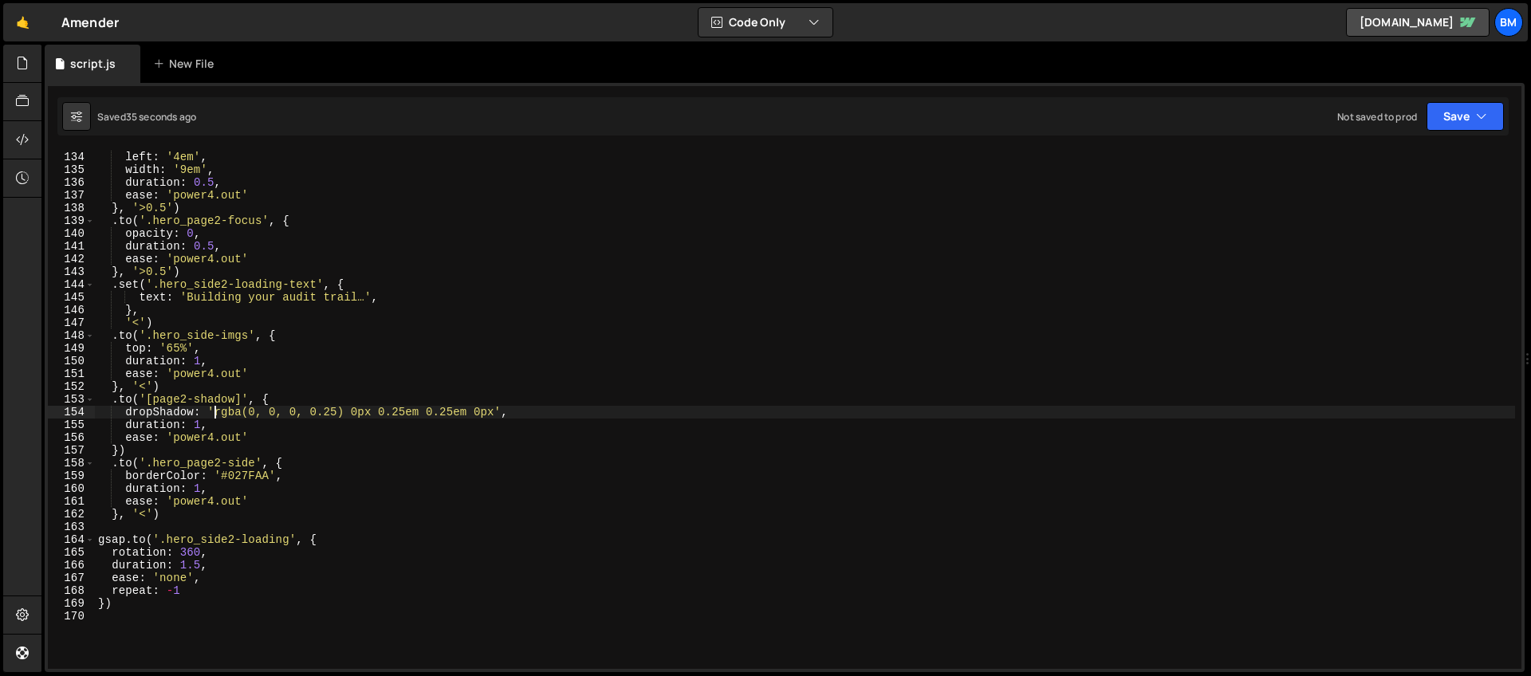
click at [337, 414] on div "yPercent : 200 , left : '4em' , width : '9em' , duration : 0.5 , ease : 'power4…" at bounding box center [805, 410] width 1420 height 545
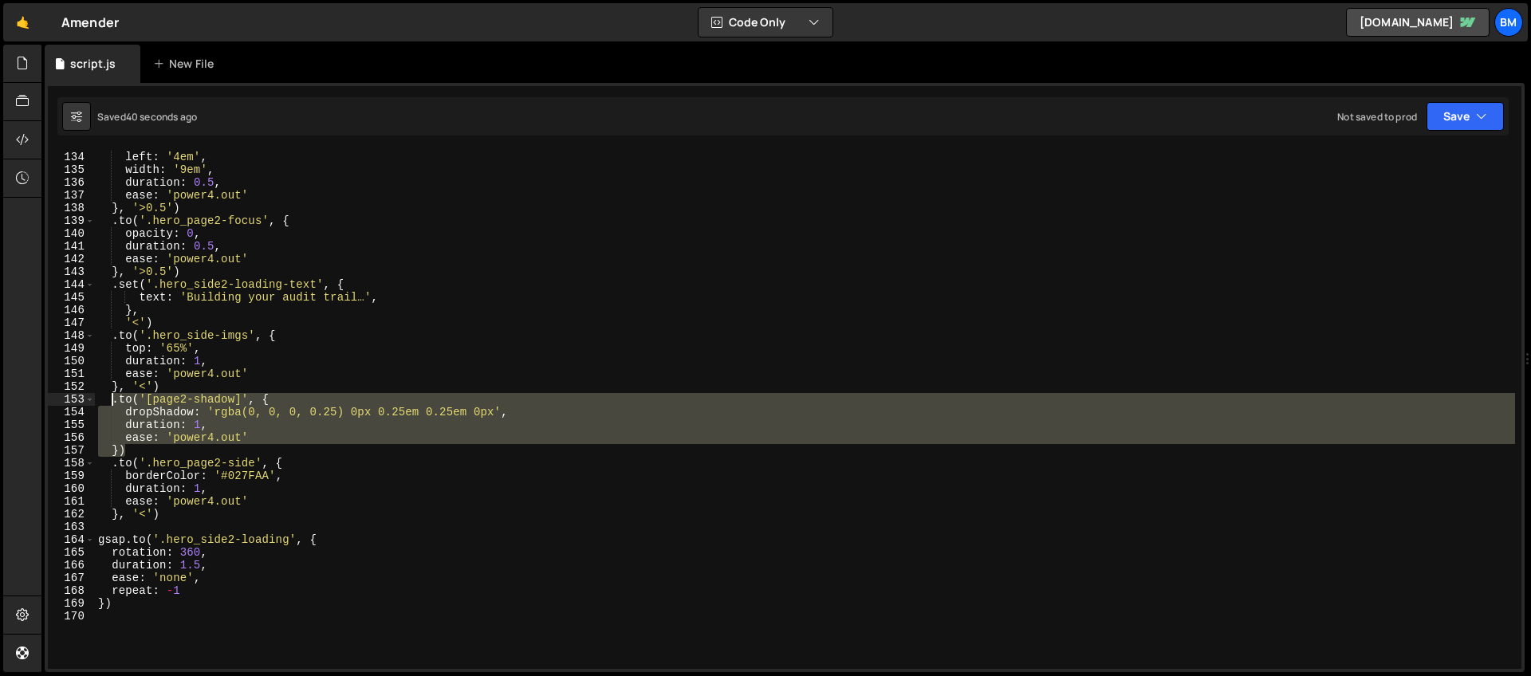
drag, startPoint x: 144, startPoint y: 445, endPoint x: 112, endPoint y: 400, distance: 55.5
click at [112, 400] on div "yPercent : 200 , left : '4em' , width : '9em' , duration : 0.5 , ease : 'power4…" at bounding box center [805, 410] width 1420 height 545
type textarea ".to('[page2-shadow]', { dropShadow: 'rgba(0, 0, 0, 0.25) 0px 0.25em 0.25em 0px',"
paste textarea
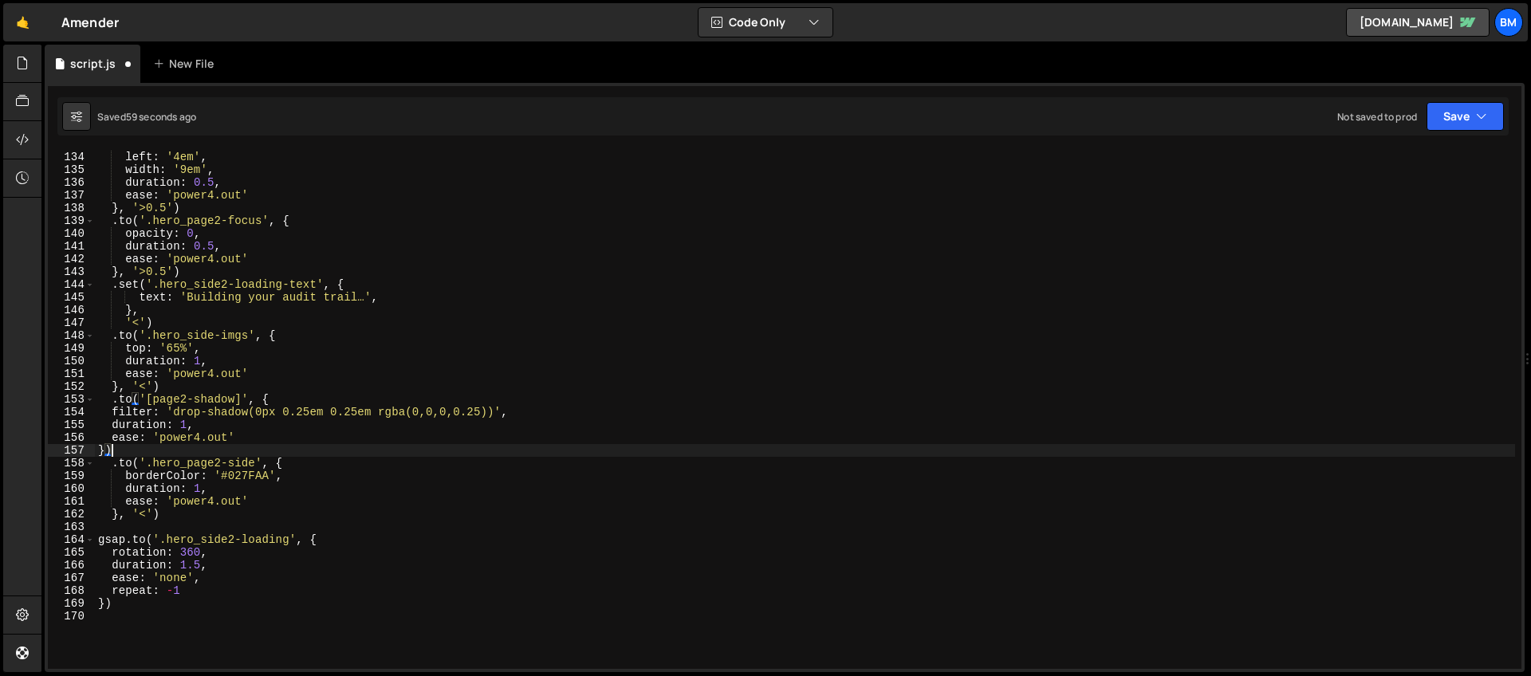
type textarea "})"
